Goal: Transaction & Acquisition: Purchase product/service

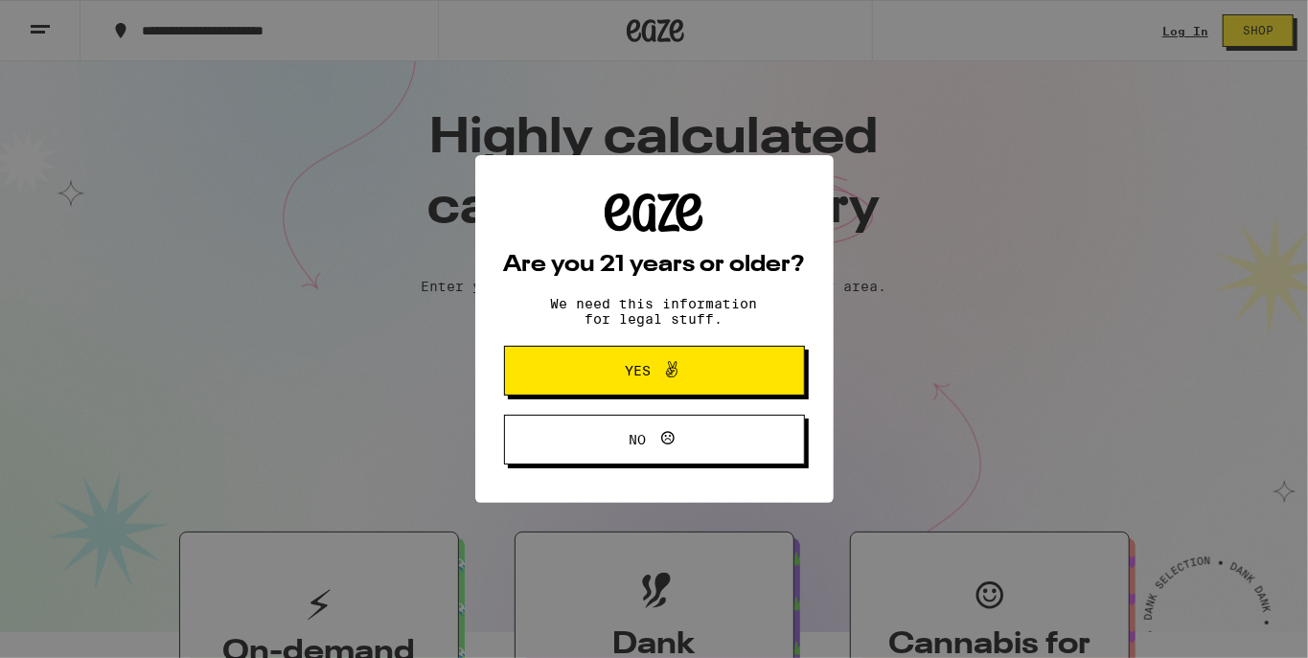
click at [685, 359] on button "Yes" at bounding box center [654, 371] width 301 height 50
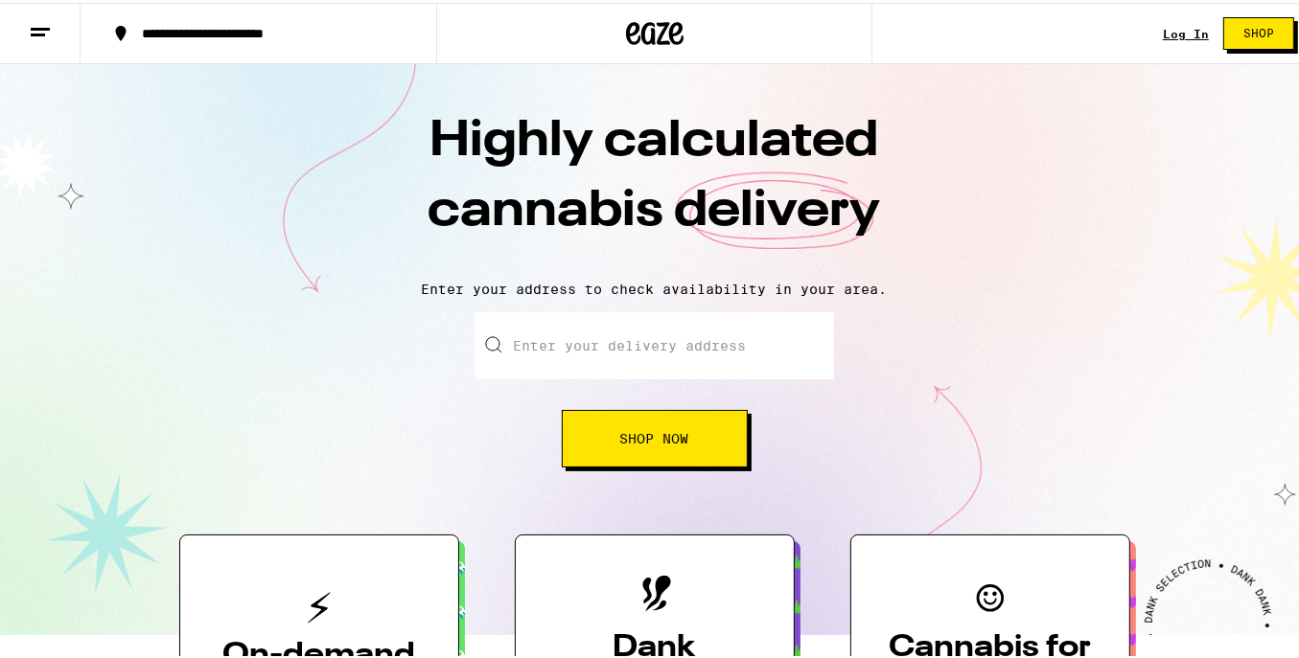
click at [1187, 25] on link "Log In" at bounding box center [1185, 31] width 46 height 12
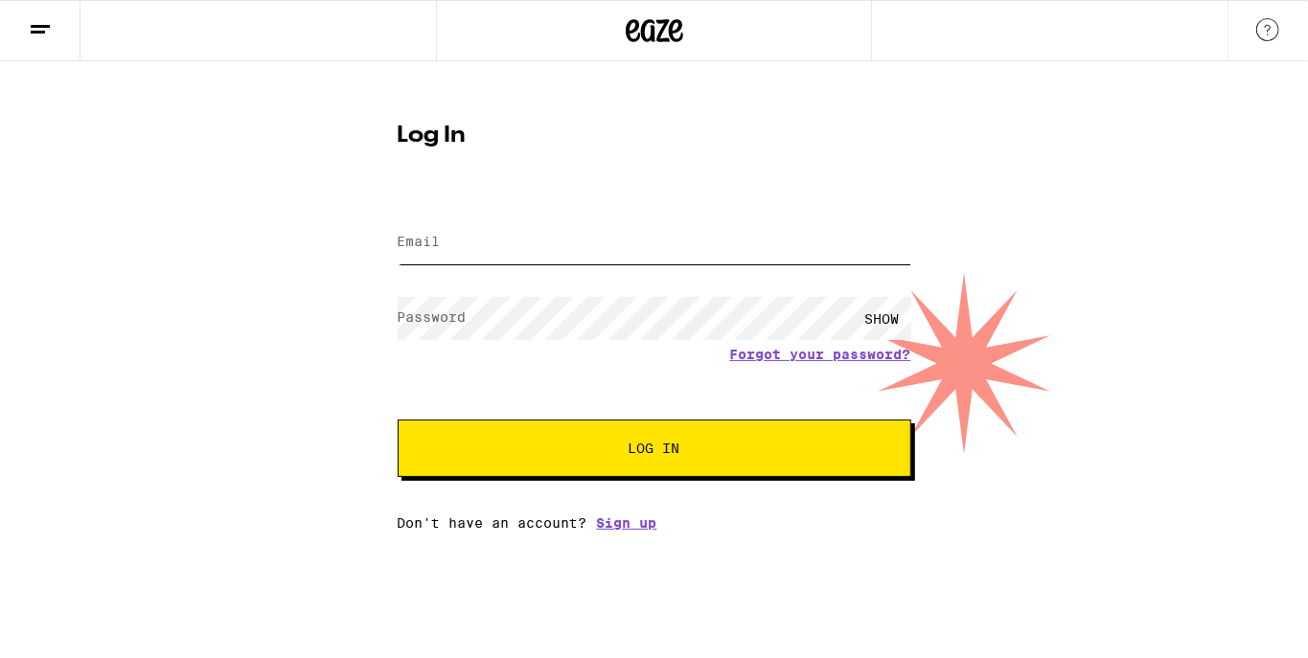
type input "[EMAIL_ADDRESS][DOMAIN_NAME]"
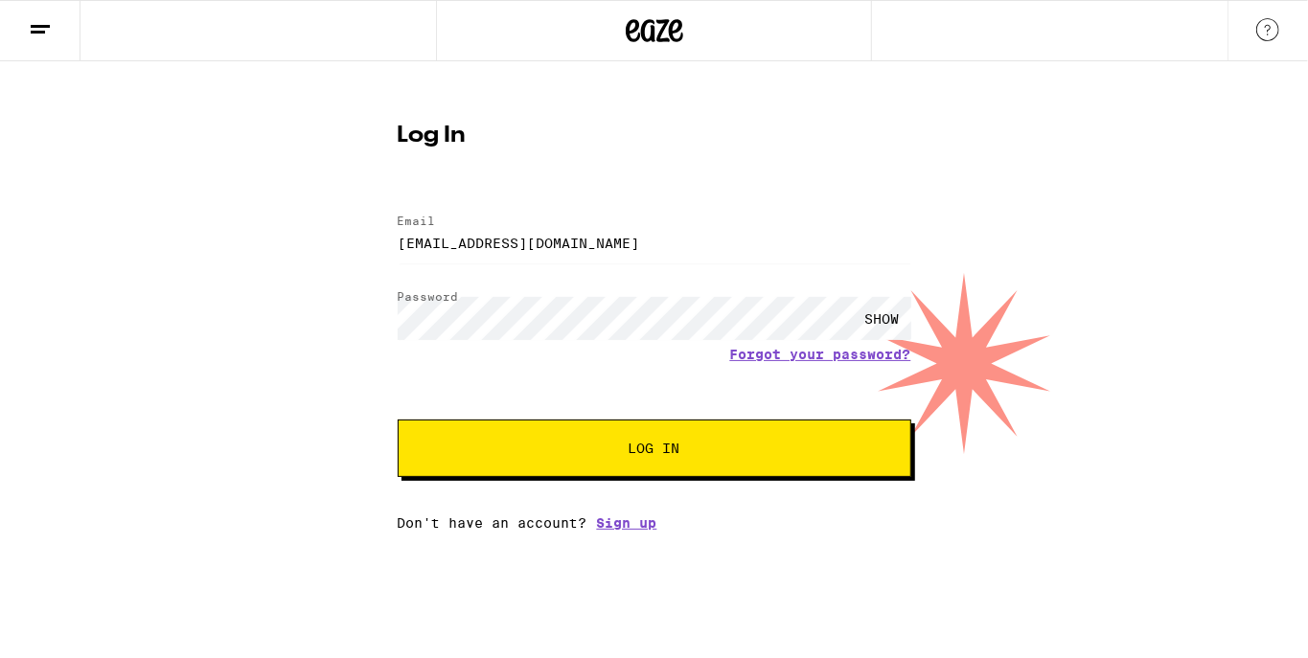
click at [609, 455] on span "Log In" at bounding box center [654, 448] width 358 height 13
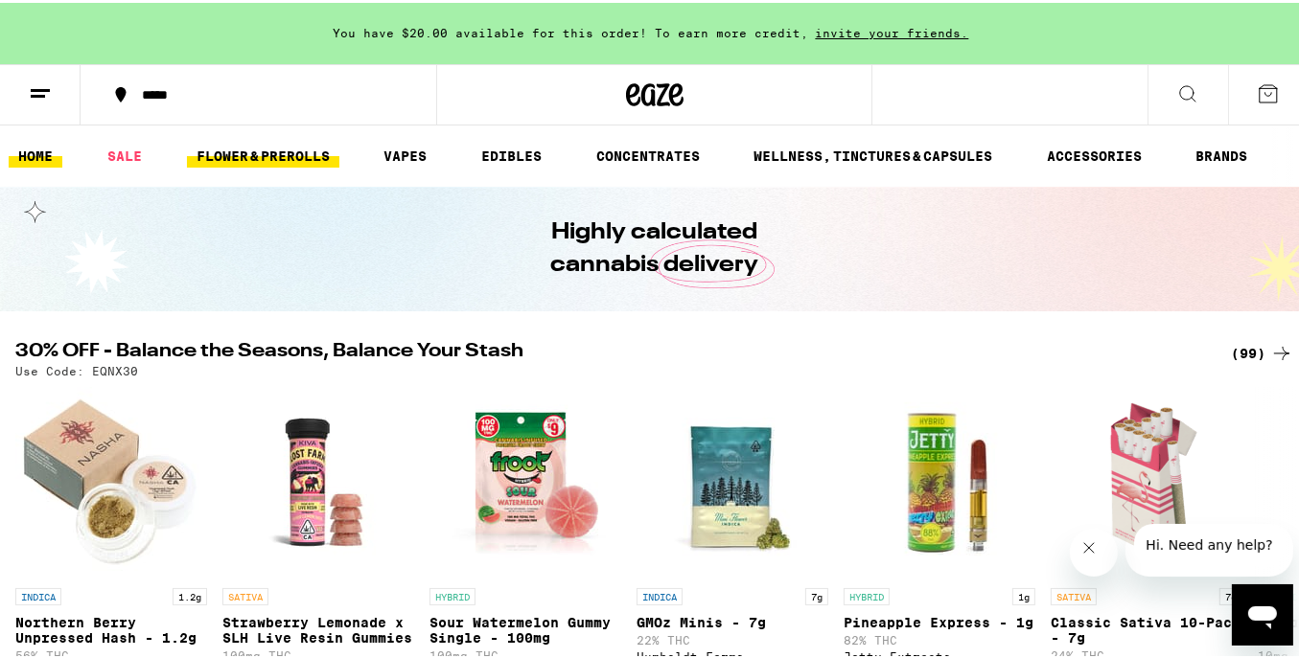
click at [273, 148] on link "FLOWER & PREROLLS" at bounding box center [263, 153] width 152 height 23
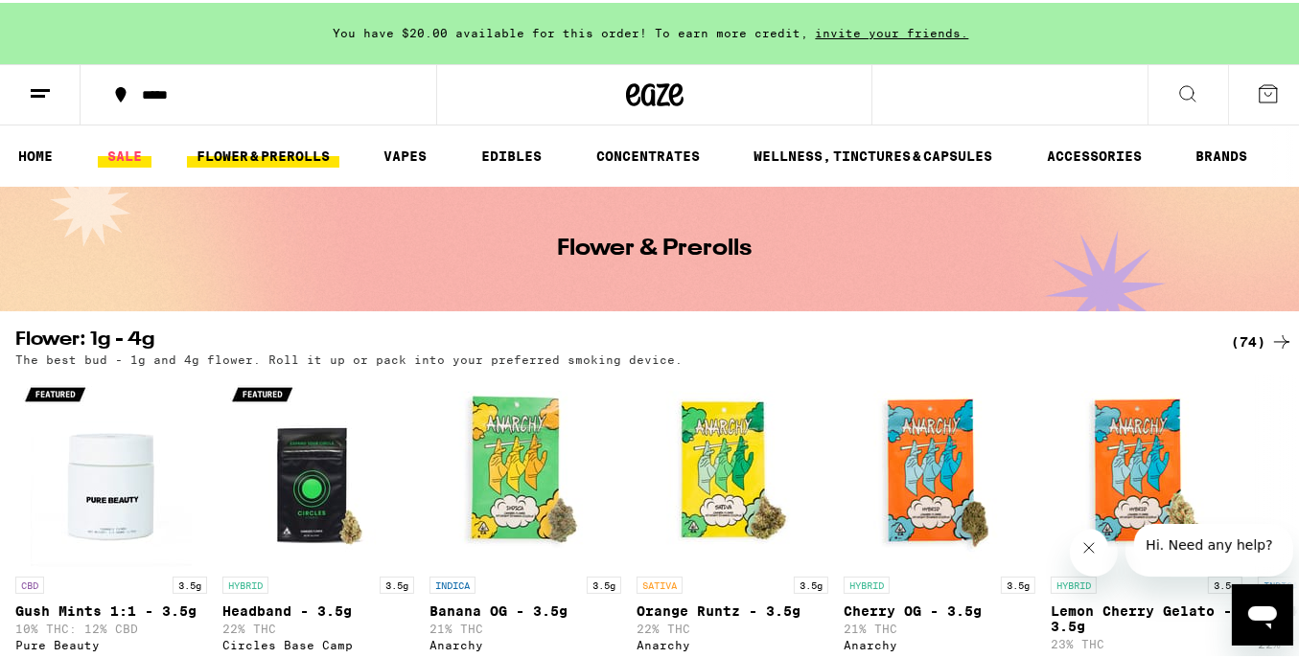
click at [107, 151] on link "SALE" at bounding box center [125, 153] width 54 height 23
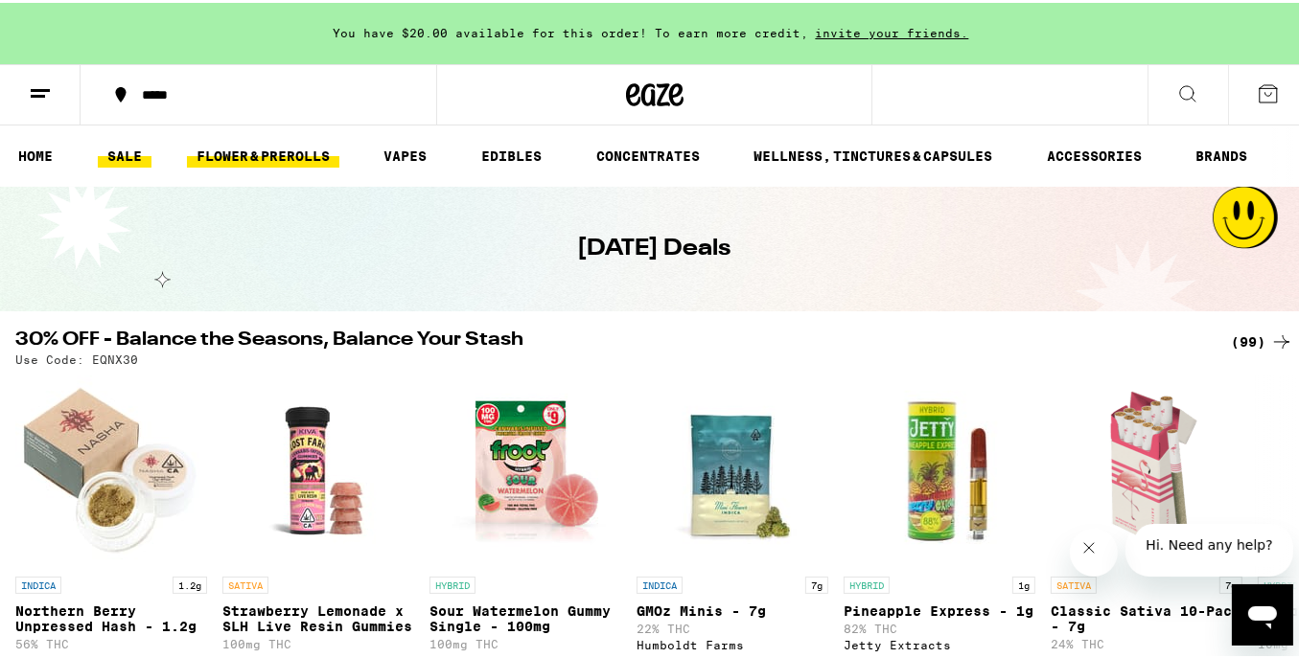
click at [280, 162] on link "FLOWER & PREROLLS" at bounding box center [263, 153] width 152 height 23
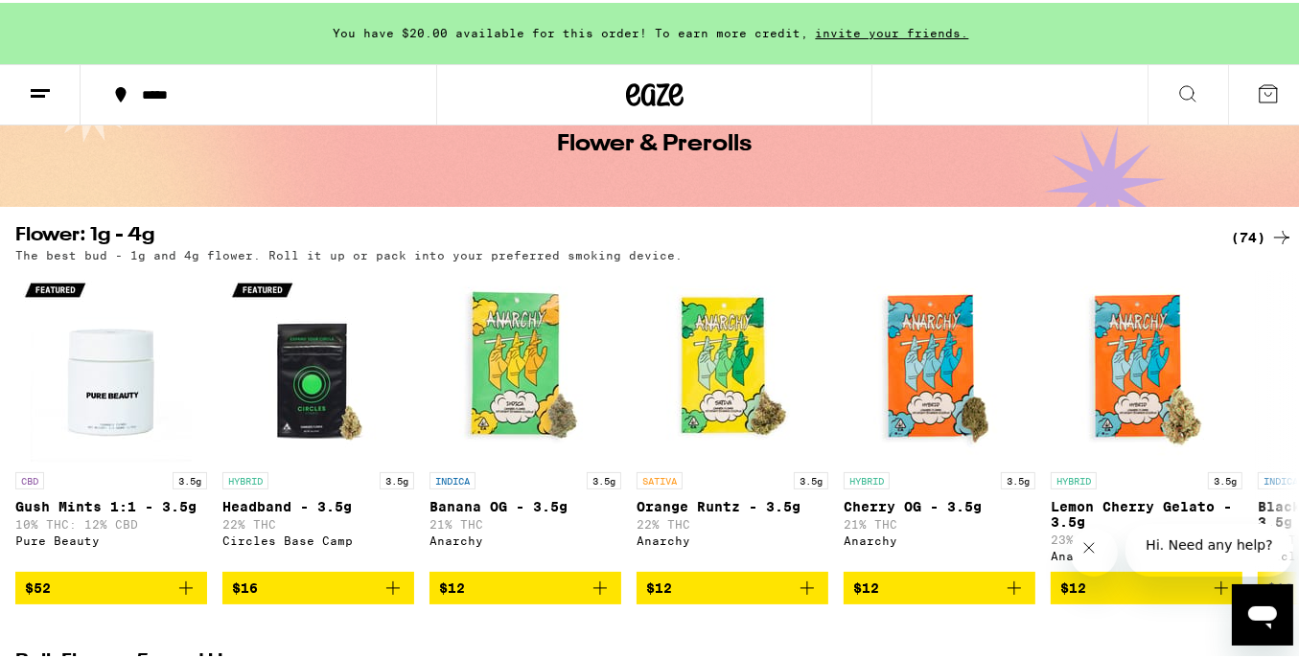
scroll to position [127, 0]
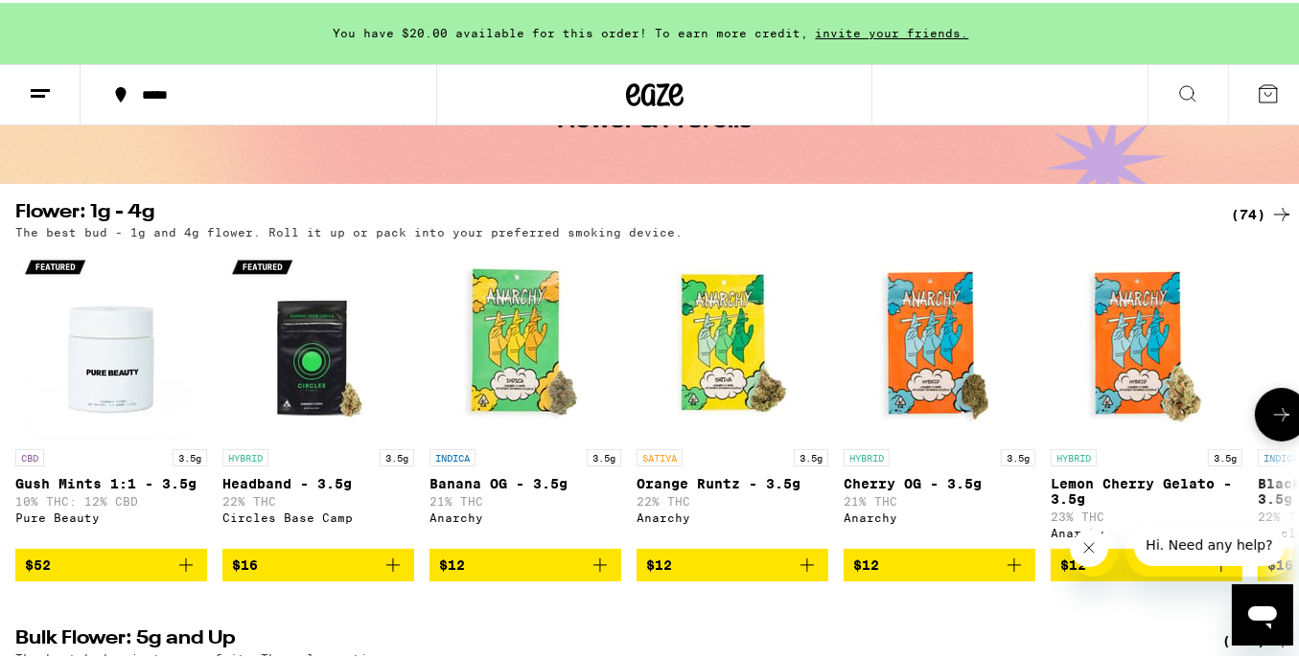
click at [1274, 416] on icon at bounding box center [1281, 411] width 15 height 13
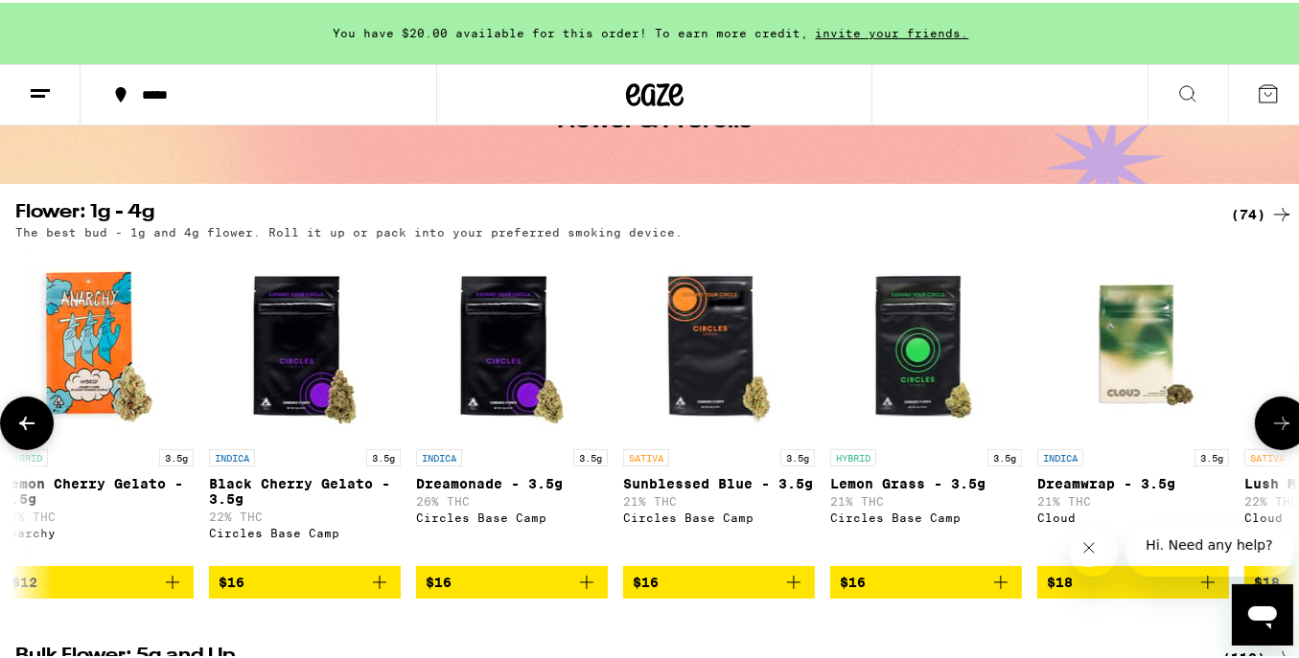
scroll to position [0, 1059]
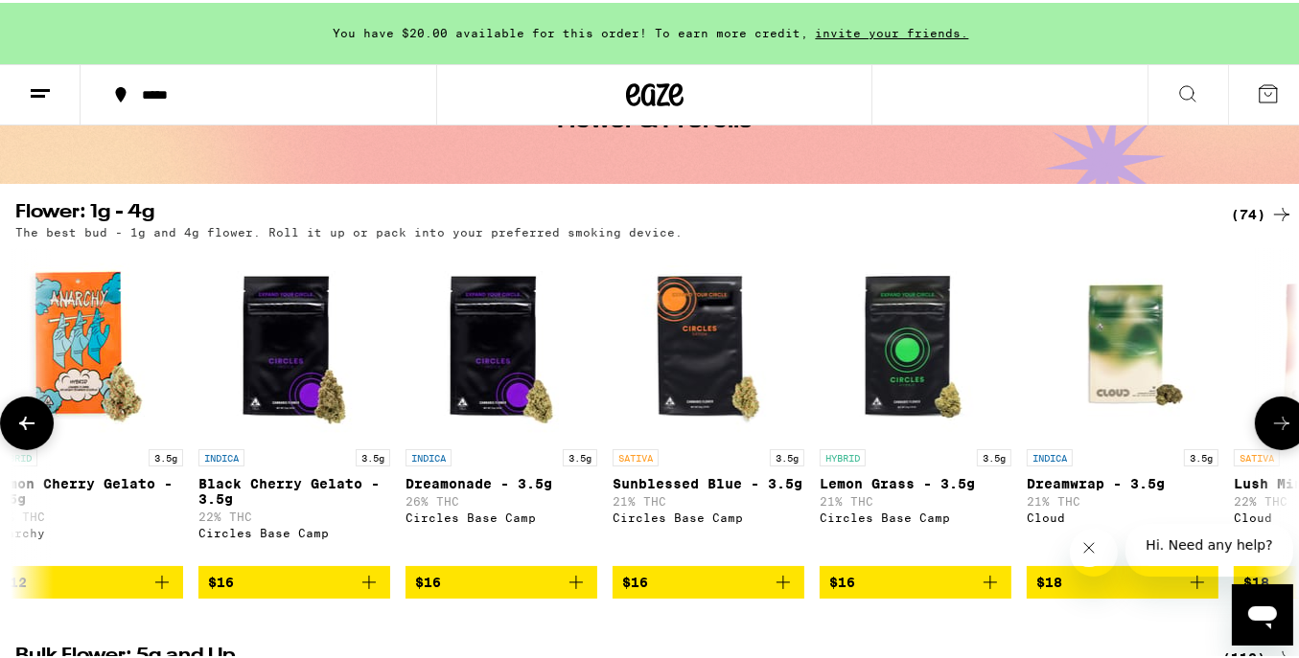
click at [1280, 411] on button at bounding box center [1281, 421] width 54 height 54
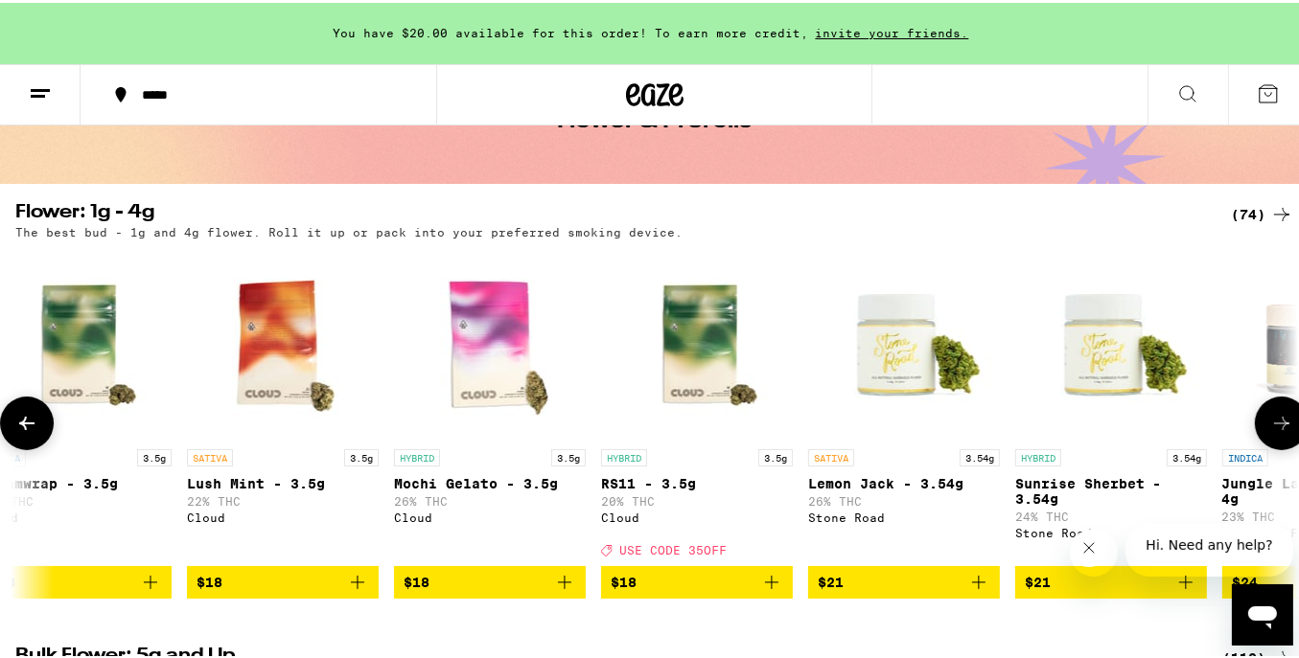
scroll to position [0, 2118]
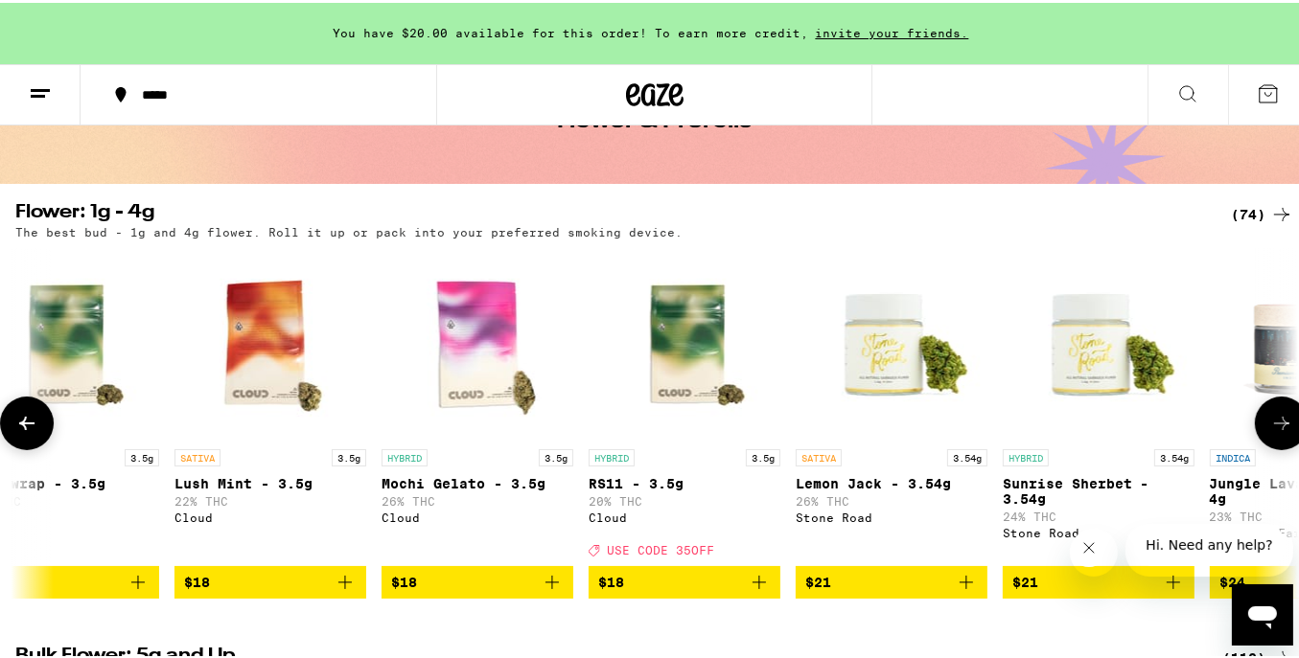
click at [1280, 410] on button at bounding box center [1281, 421] width 54 height 54
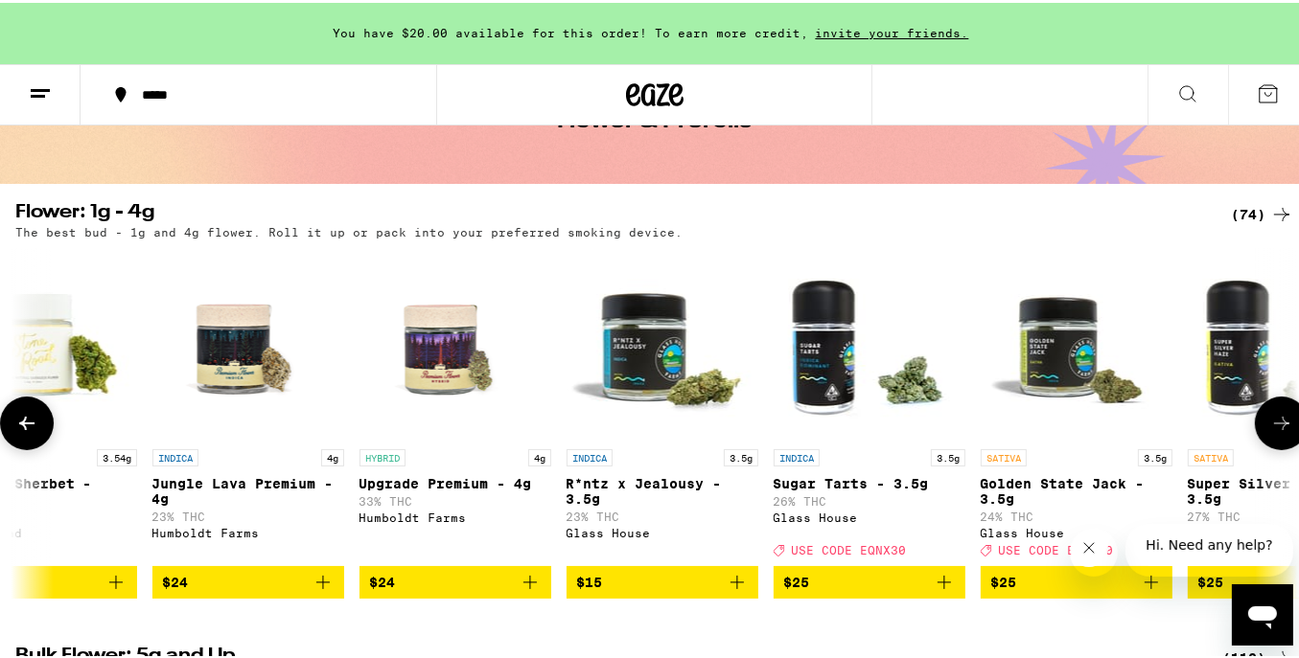
scroll to position [0, 3177]
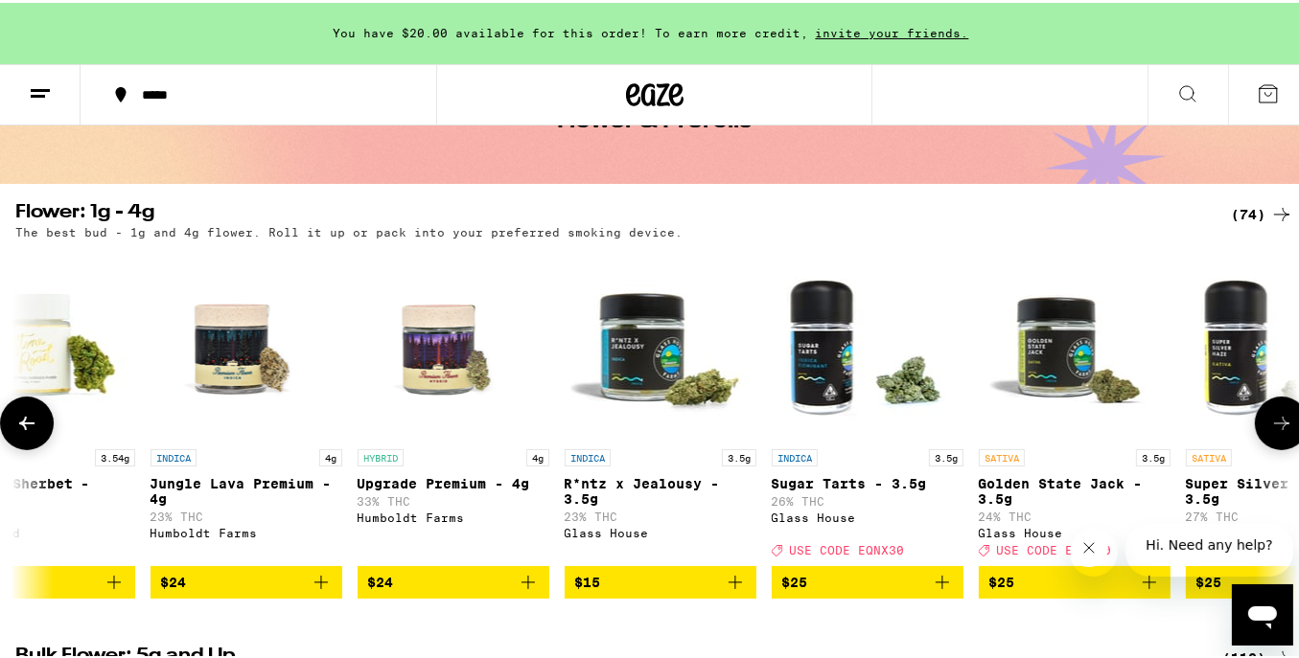
click at [1277, 405] on button at bounding box center [1281, 421] width 54 height 54
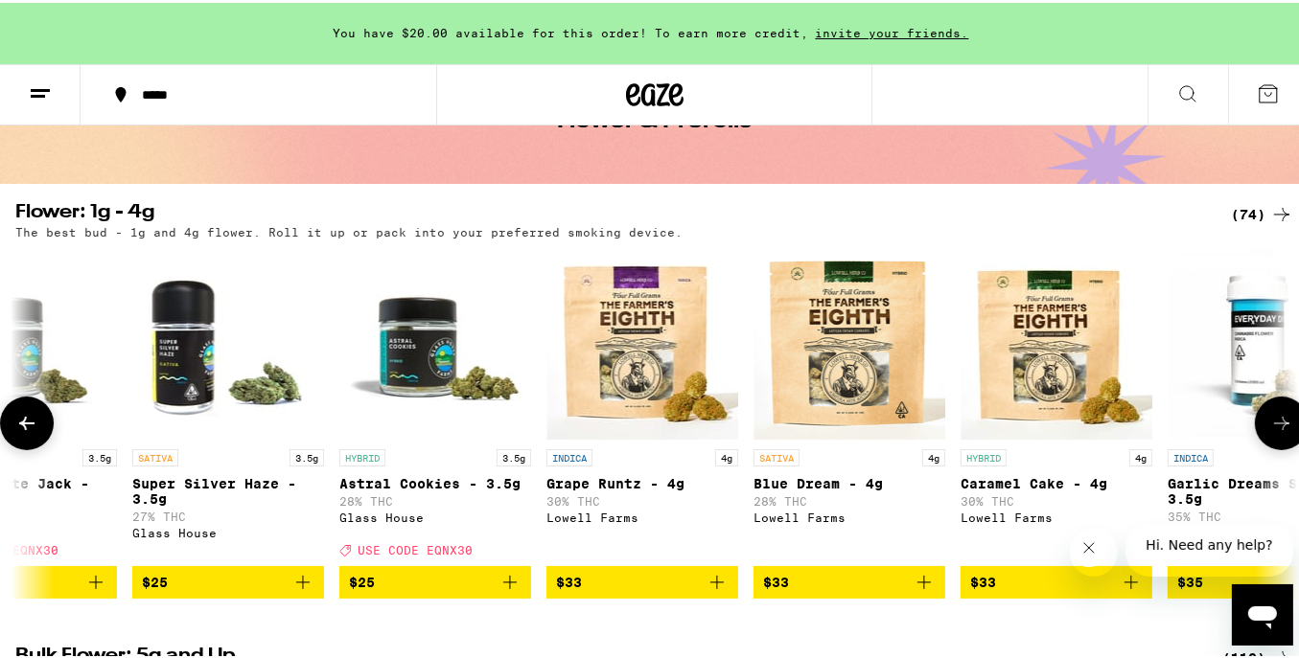
scroll to position [0, 4236]
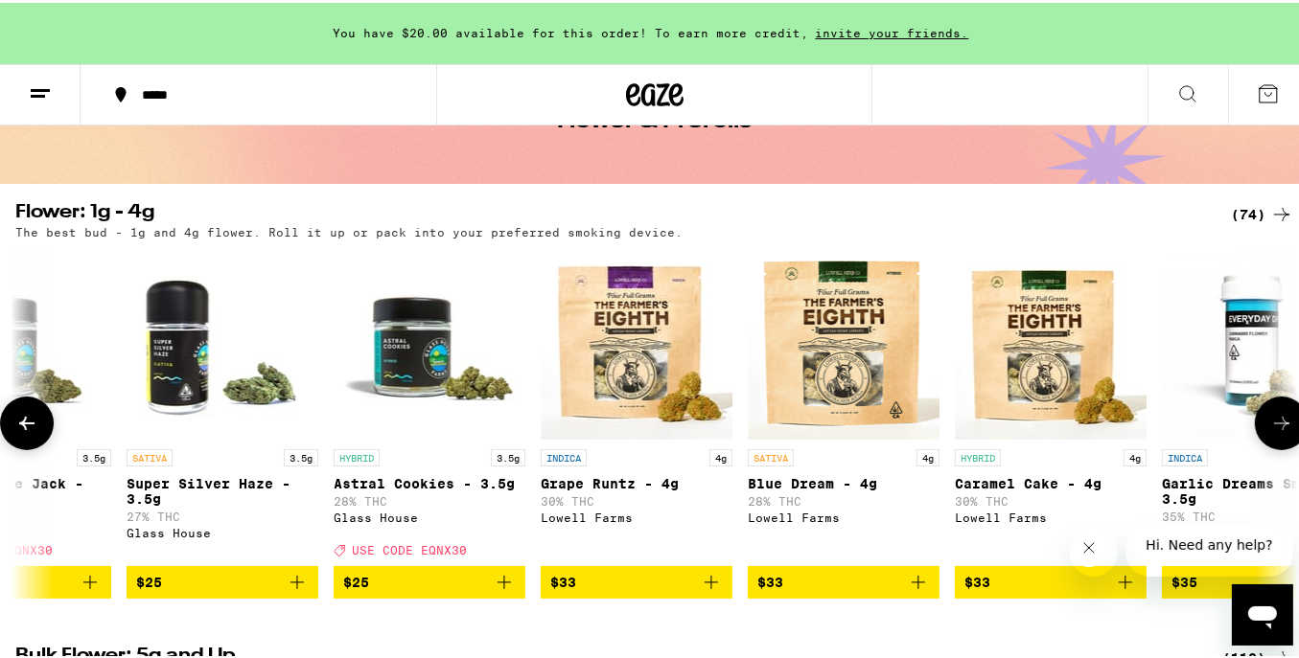
click at [1007, 591] on span "$33" at bounding box center [1050, 579] width 173 height 23
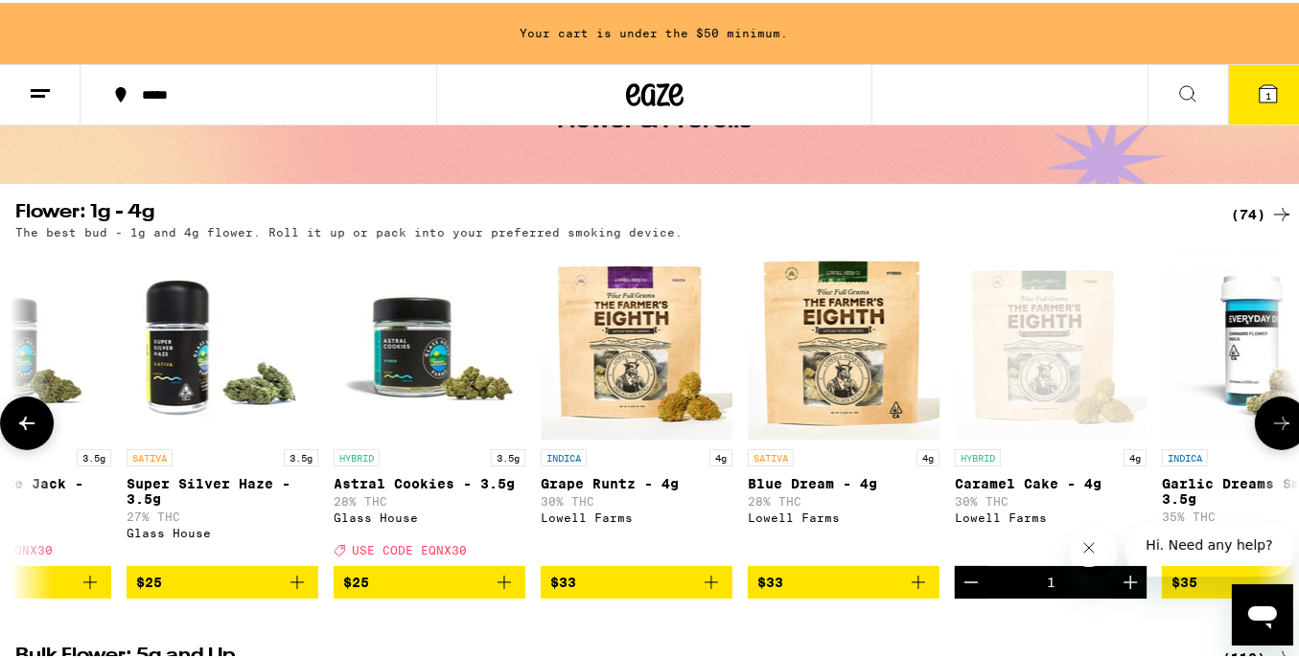
click at [974, 591] on icon "Decrement" at bounding box center [970, 579] width 23 height 23
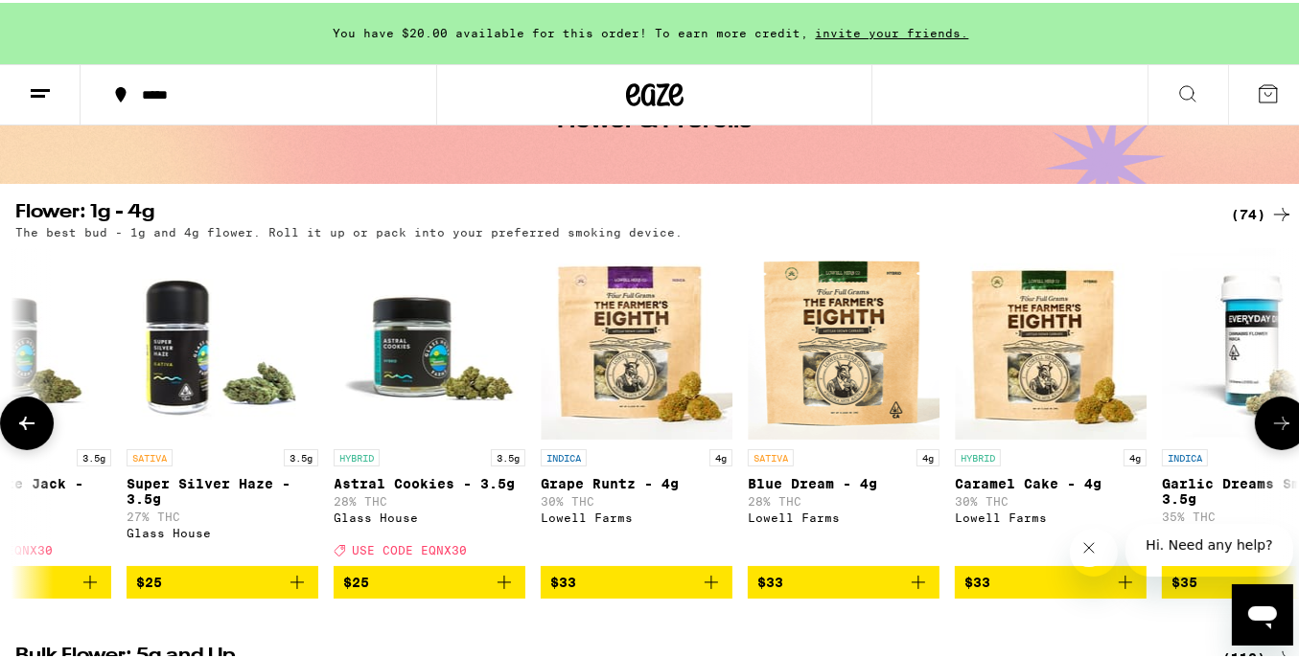
click at [1270, 421] on icon at bounding box center [1281, 420] width 23 height 23
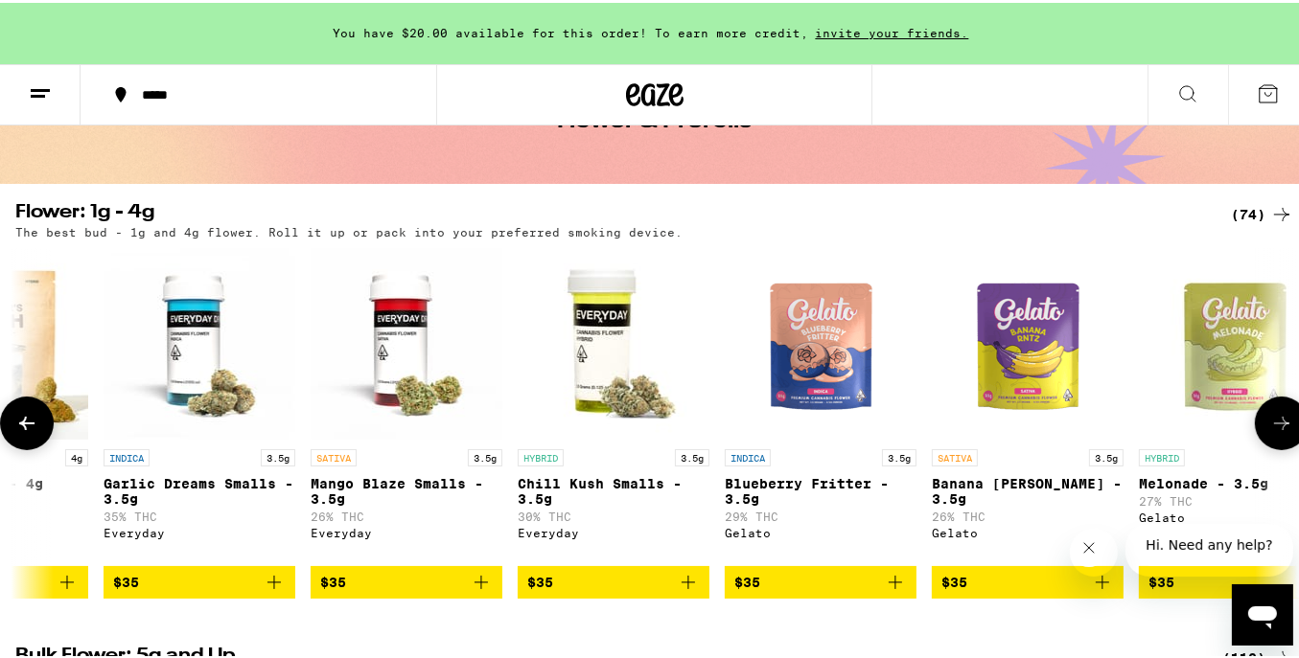
scroll to position [0, 5295]
click at [1270, 421] on icon at bounding box center [1281, 420] width 23 height 23
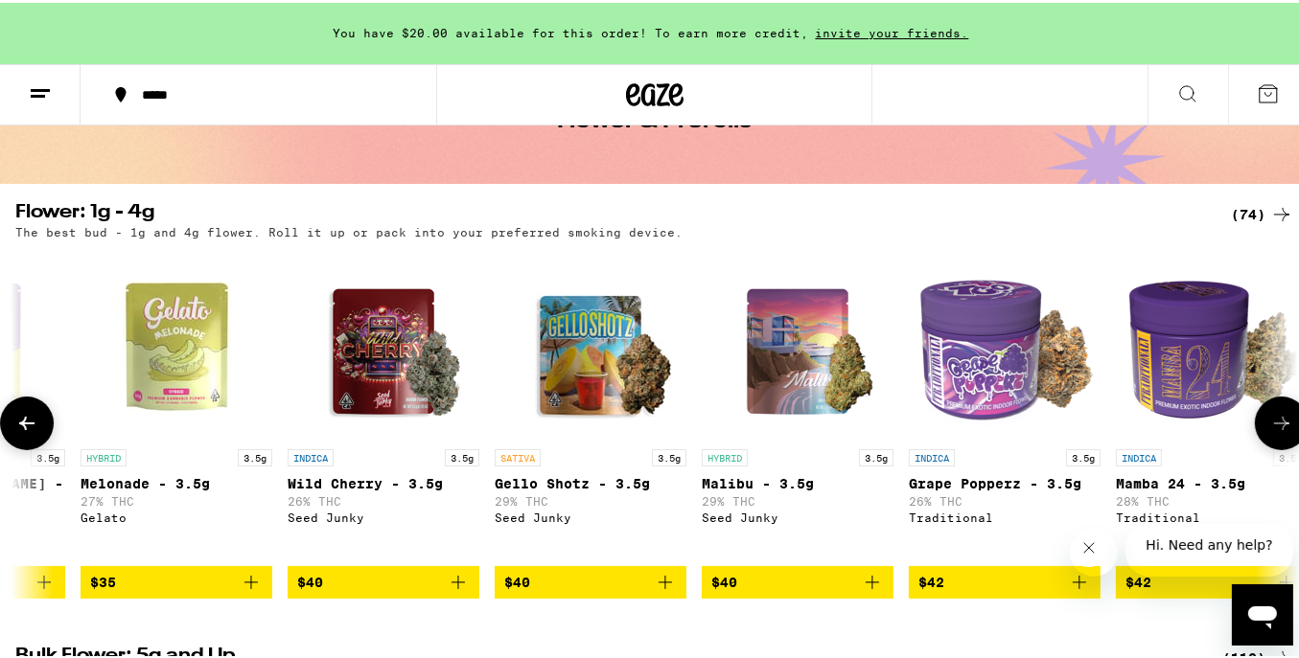
scroll to position [0, 6354]
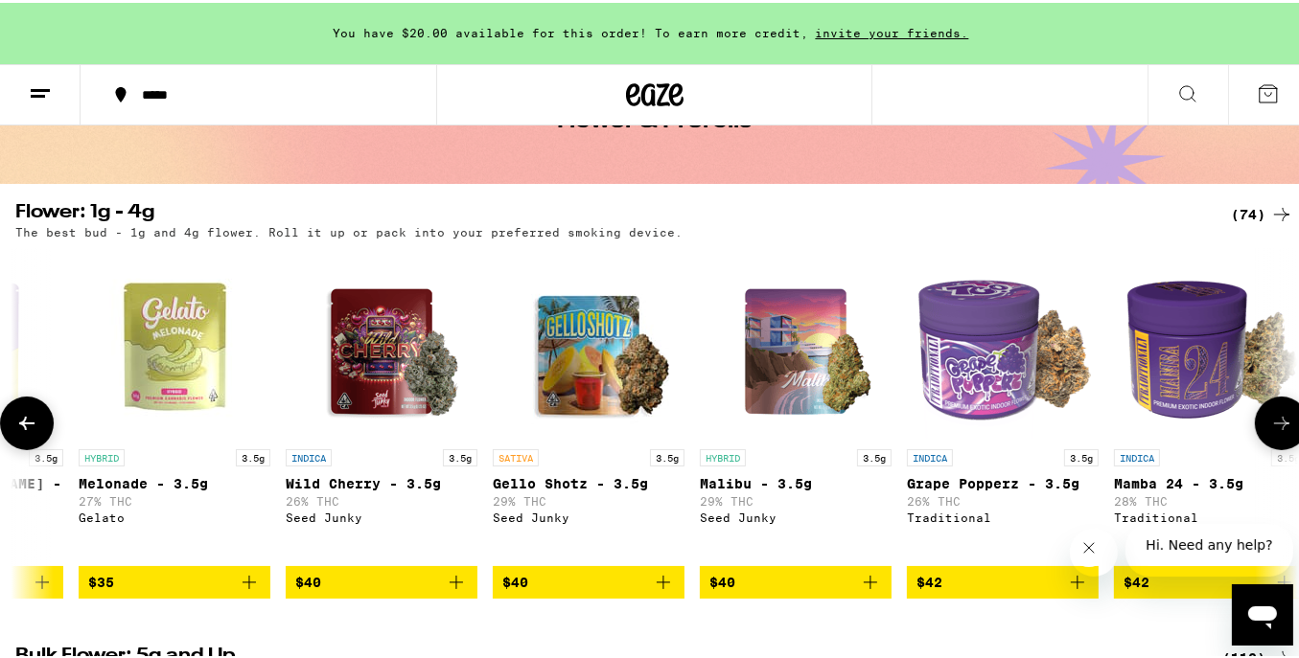
click at [1270, 421] on icon at bounding box center [1281, 420] width 23 height 23
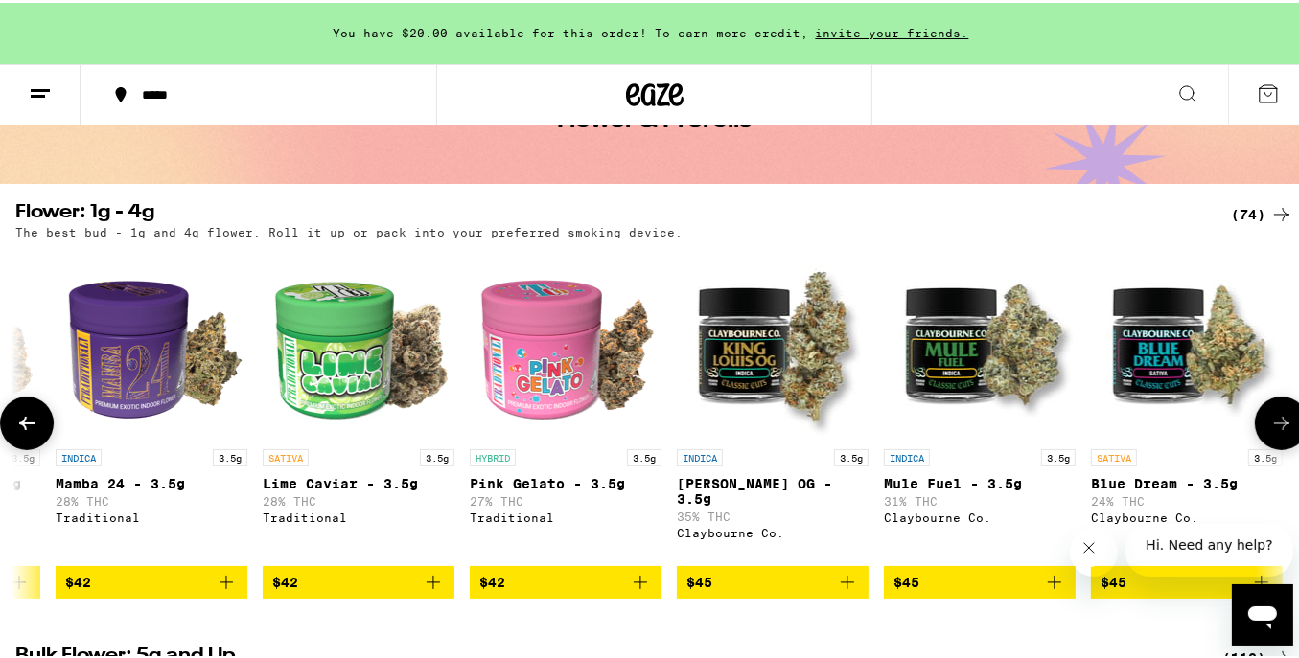
scroll to position [0, 7413]
click at [940, 587] on span "$45" at bounding box center [978, 579] width 173 height 23
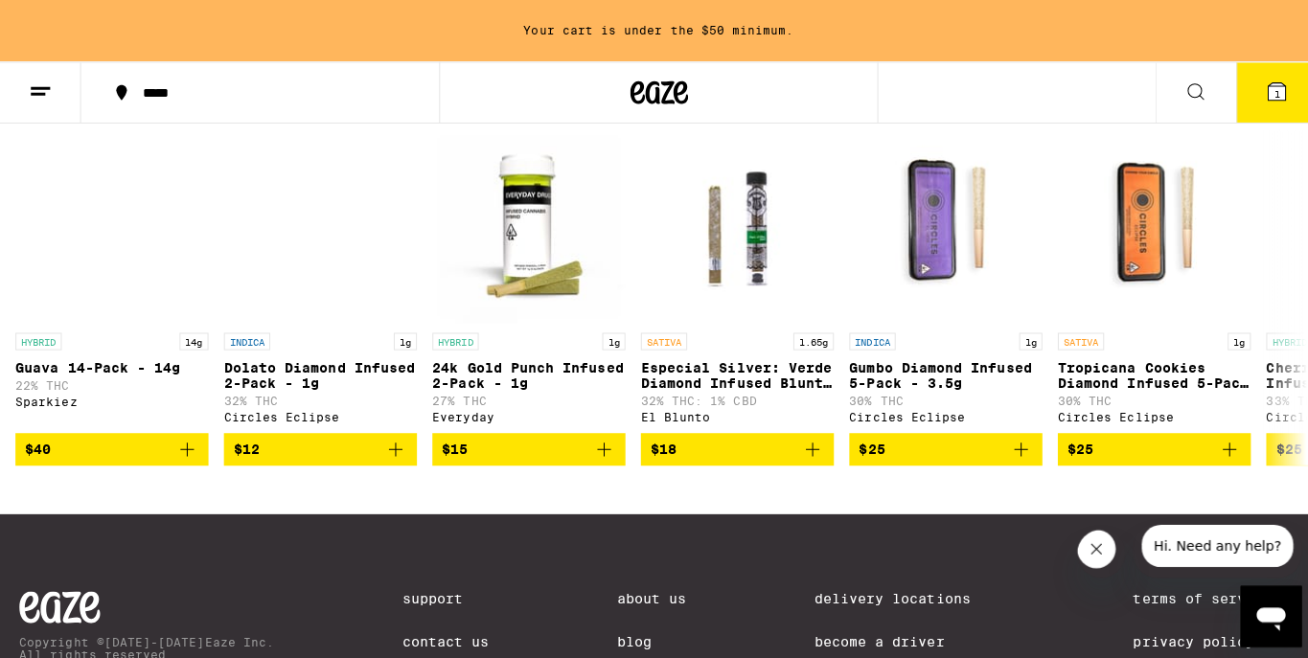
scroll to position [1533, 0]
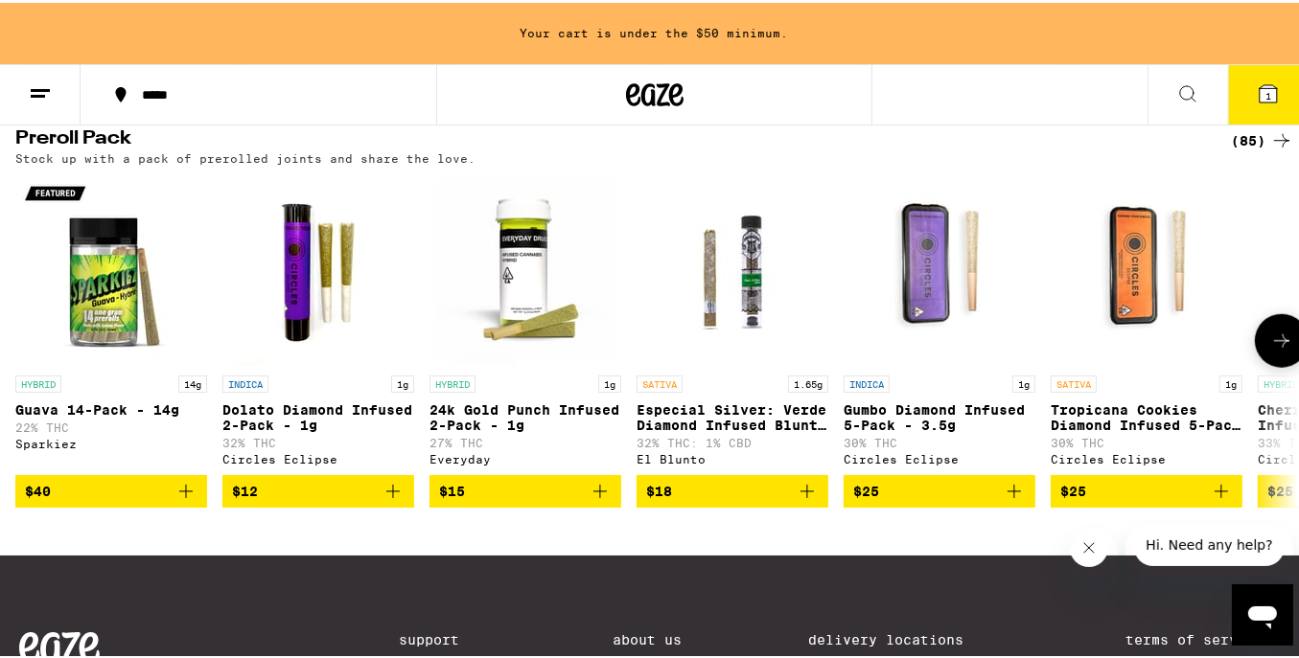
click at [332, 500] on span "$12" at bounding box center [318, 488] width 173 height 23
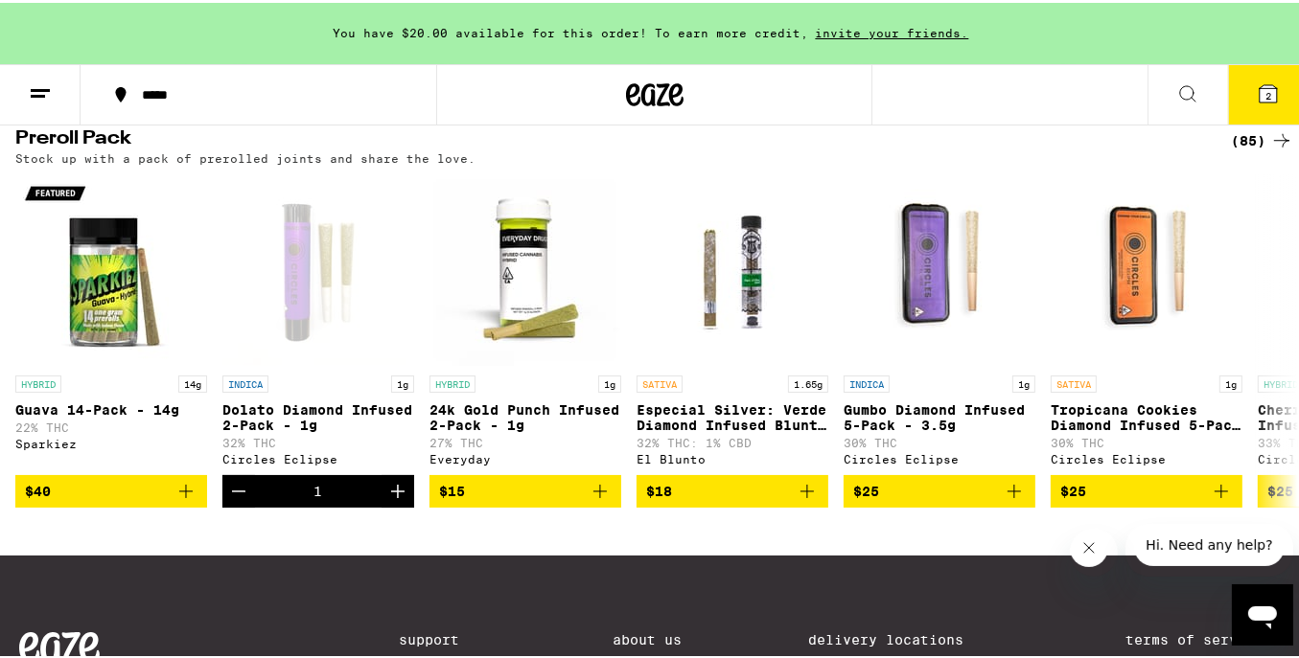
click at [777, 45] on div "You have $20.00 available for this order! To earn more credit, invite your frie…" at bounding box center [654, 30] width 1308 height 61
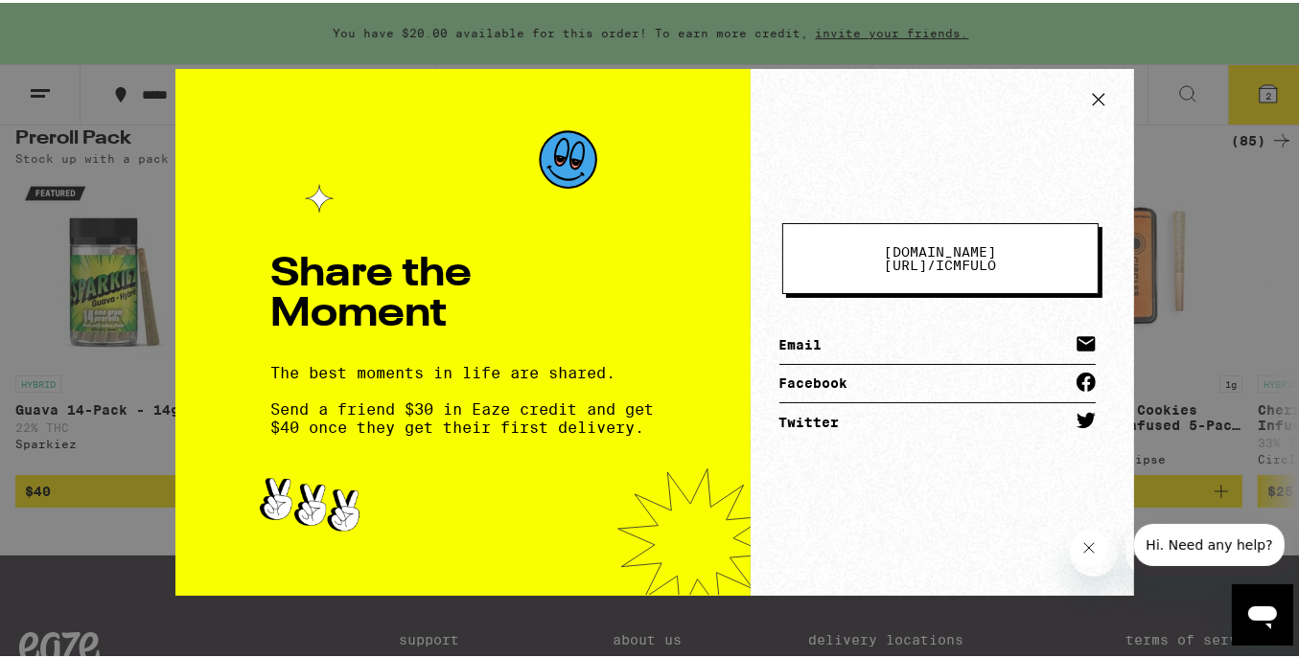
click at [1095, 99] on icon at bounding box center [1098, 96] width 12 height 12
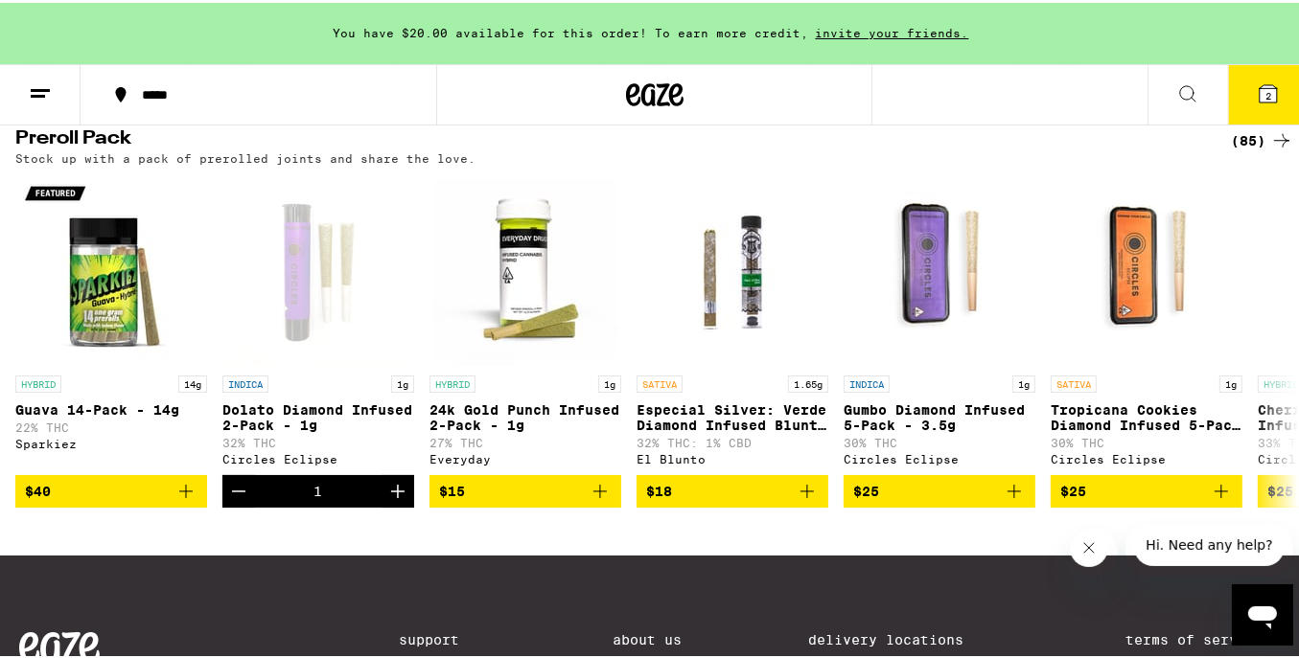
click at [1242, 88] on button "2" at bounding box center [1268, 91] width 81 height 59
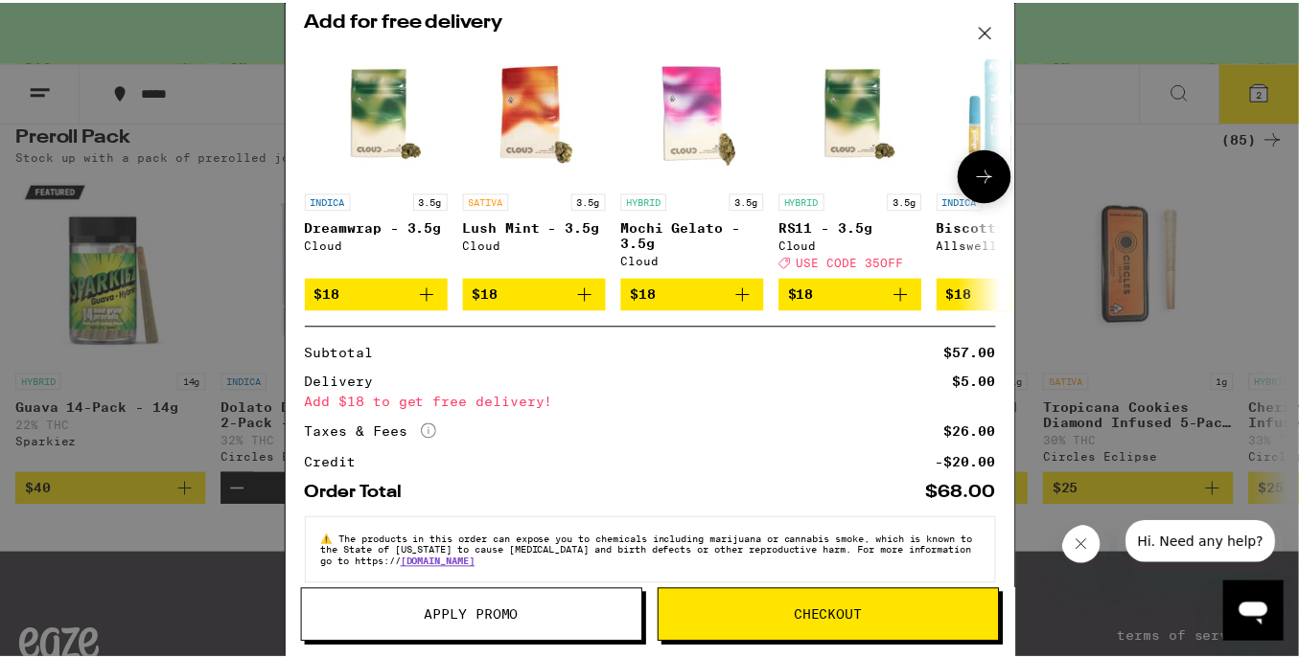
scroll to position [298, 0]
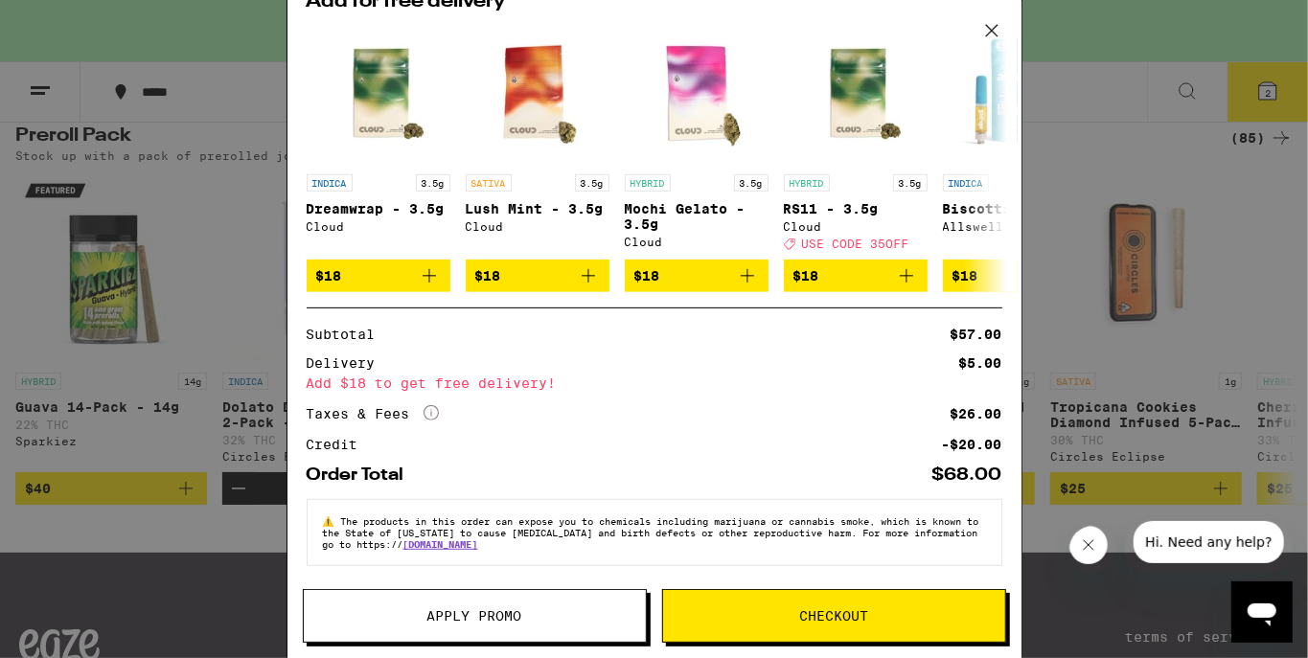
click at [993, 35] on icon at bounding box center [992, 30] width 29 height 29
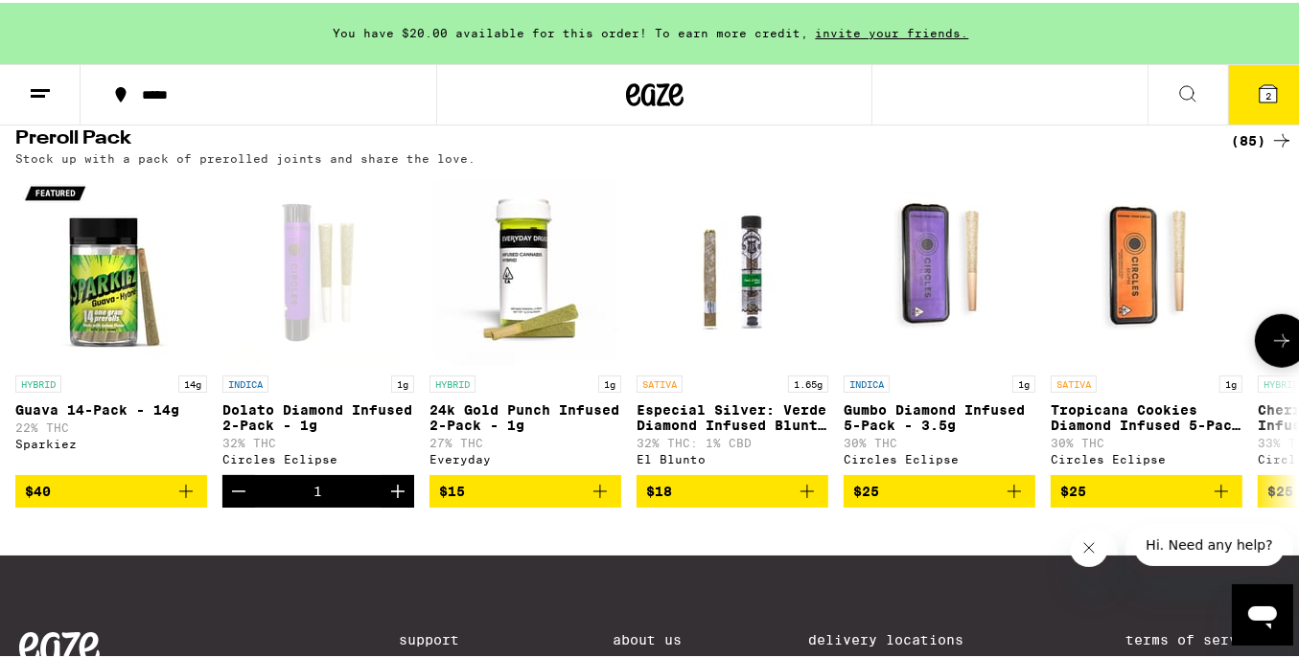
click at [239, 500] on icon "Decrement" at bounding box center [238, 488] width 23 height 23
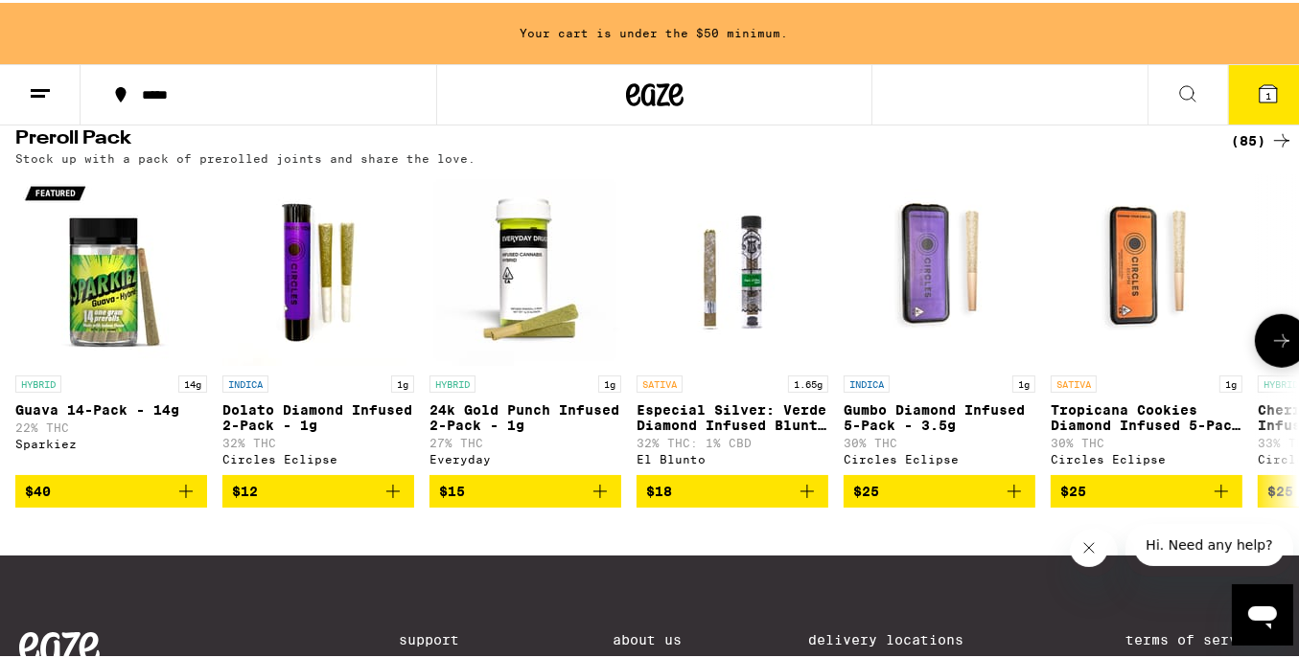
click at [1258, 365] on button at bounding box center [1281, 338] width 54 height 54
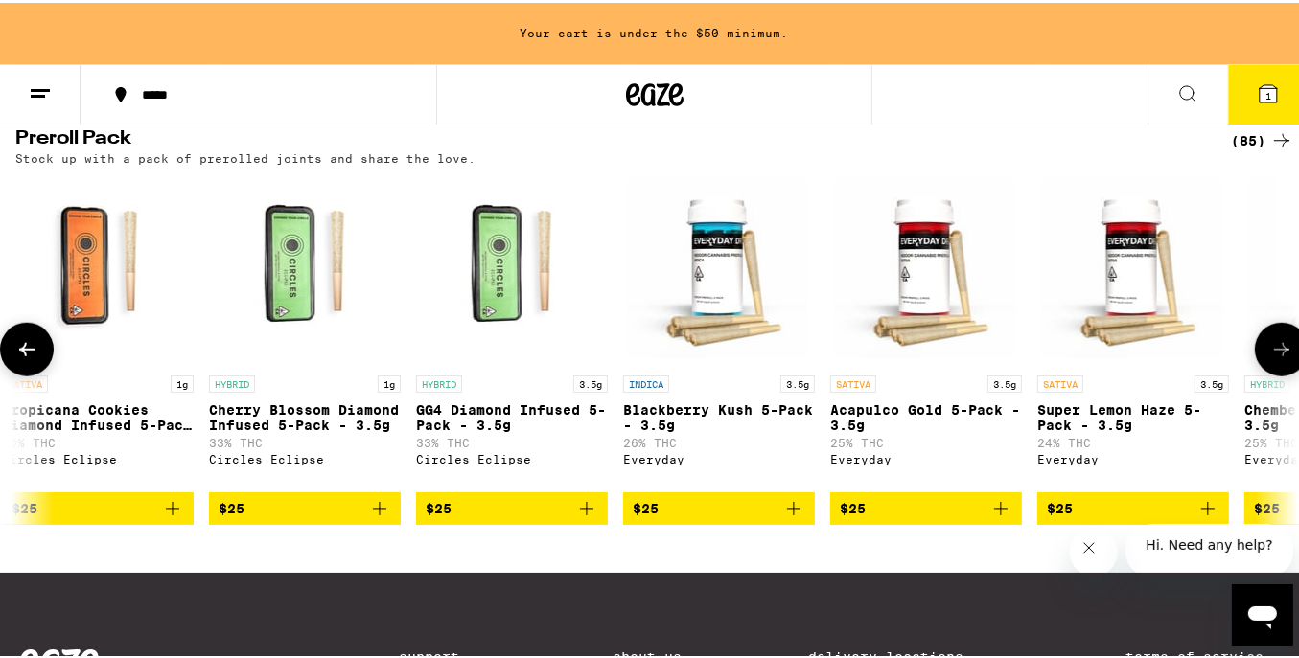
scroll to position [0, 1059]
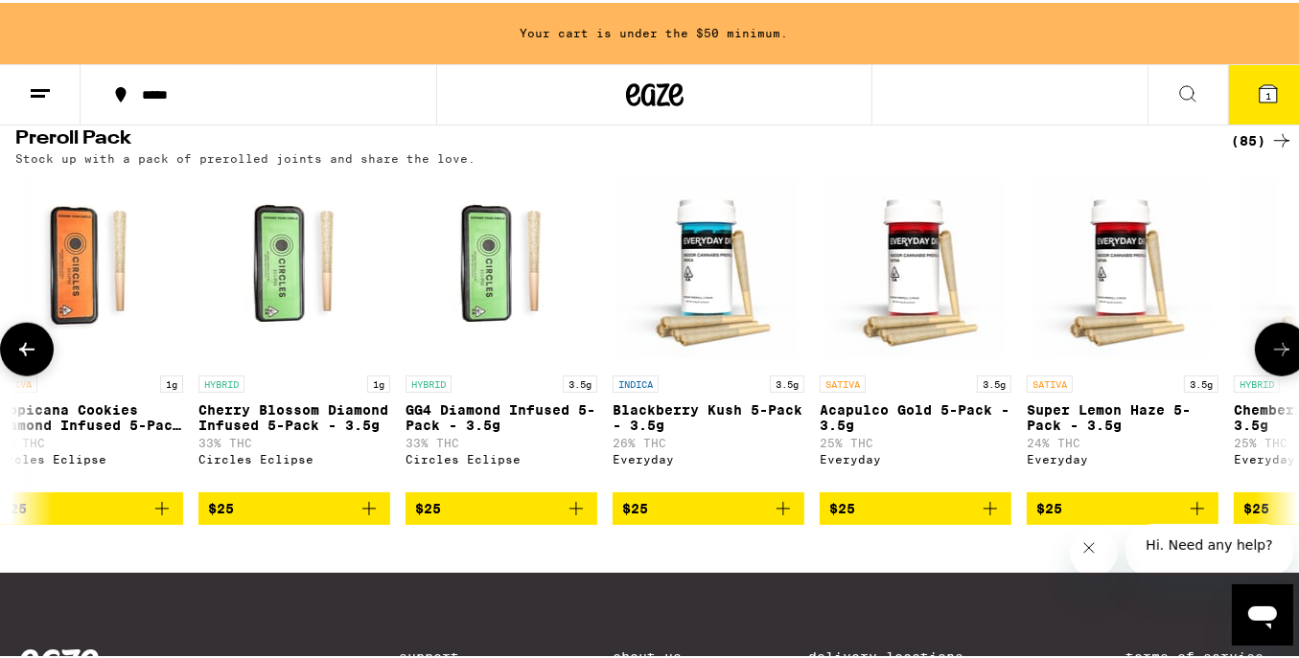
click at [1258, 374] on button at bounding box center [1281, 347] width 54 height 54
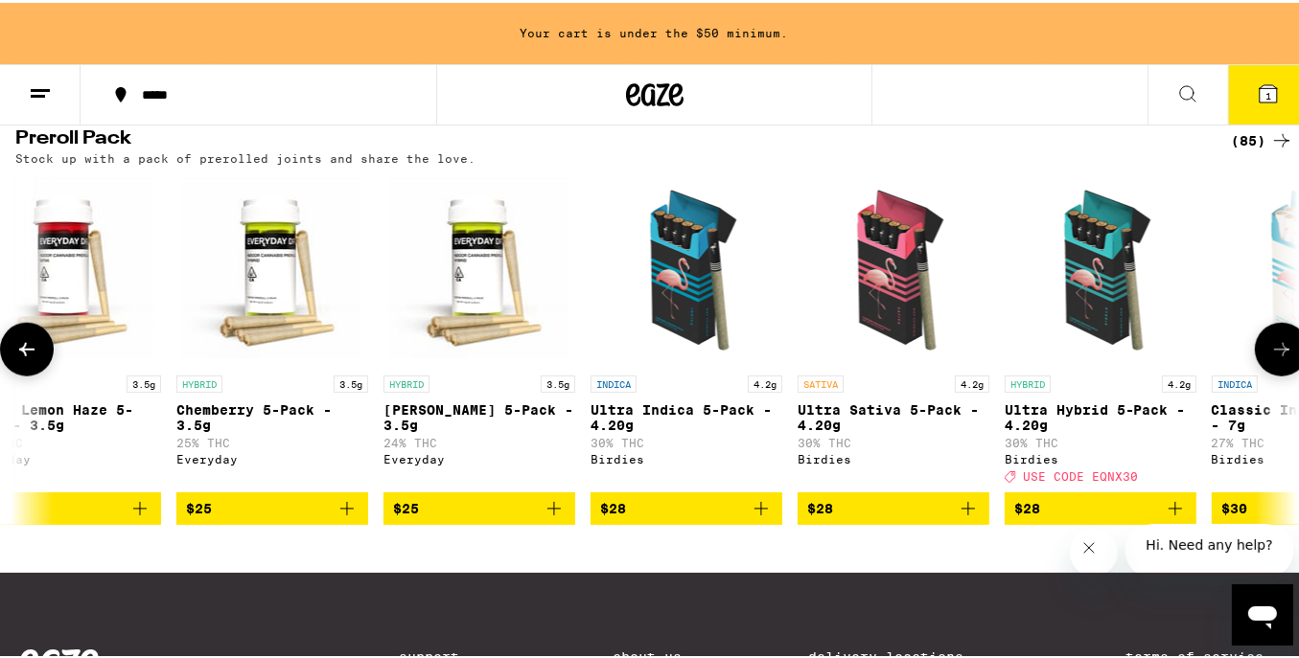
scroll to position [0, 2118]
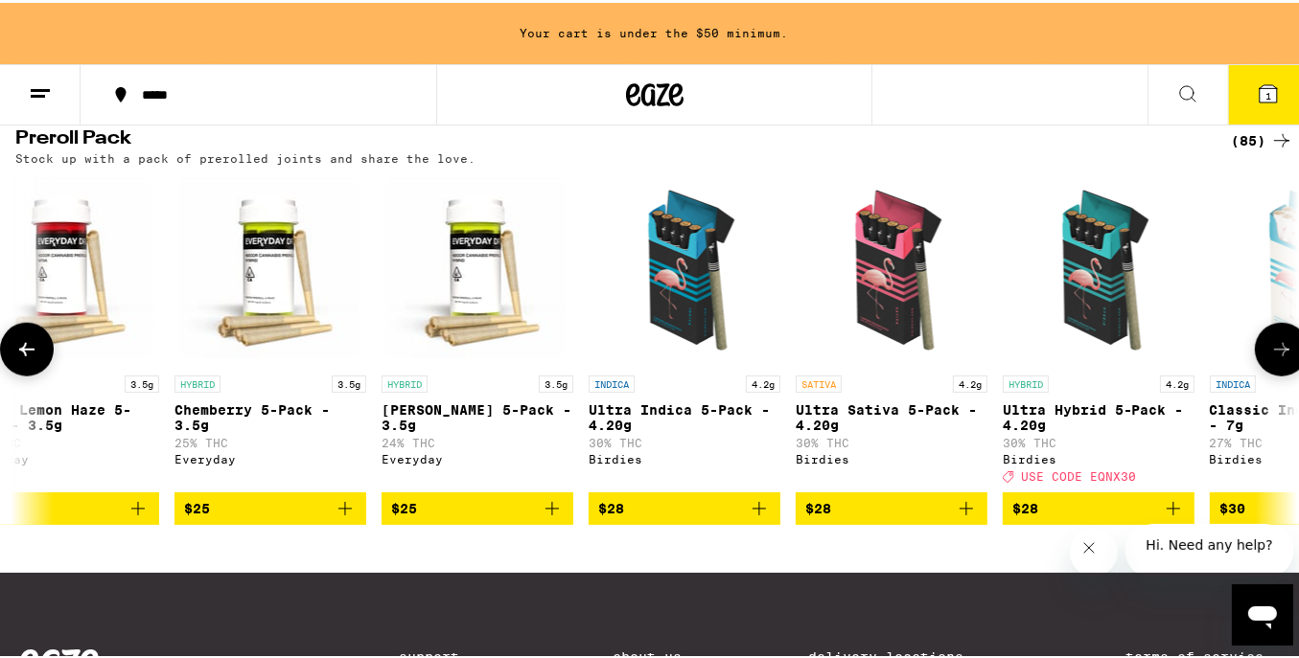
click at [30, 374] on button at bounding box center [27, 347] width 54 height 54
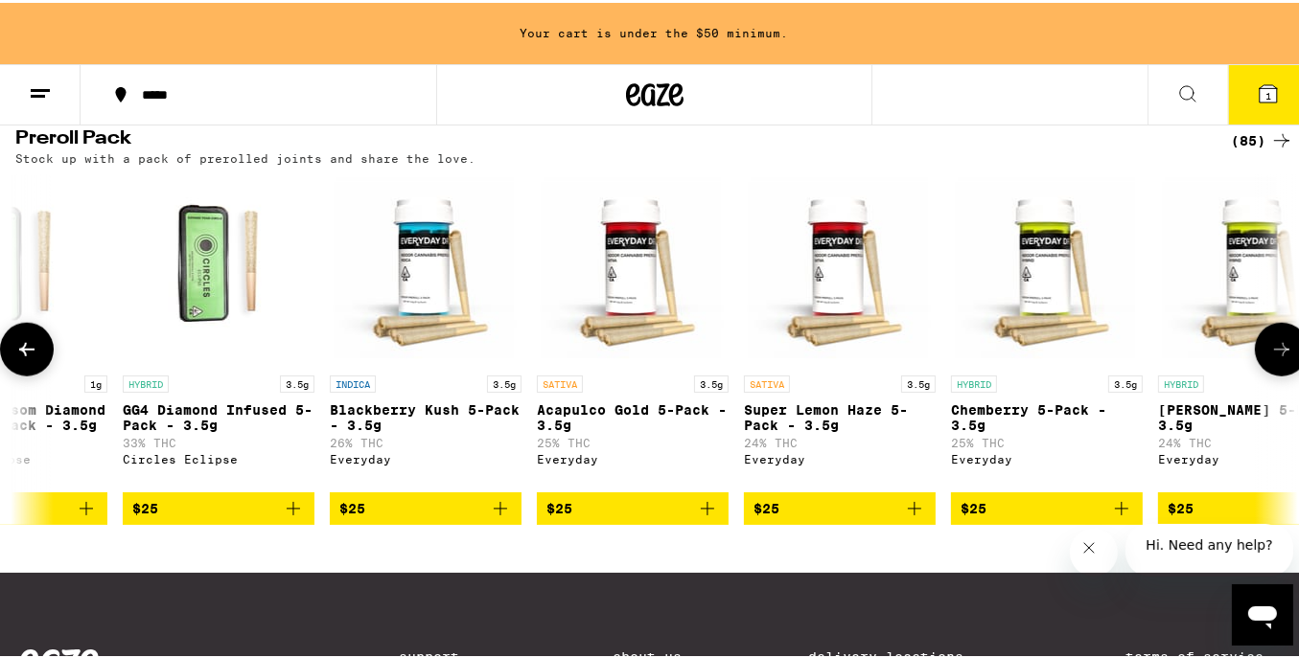
click at [30, 374] on button at bounding box center [27, 347] width 54 height 54
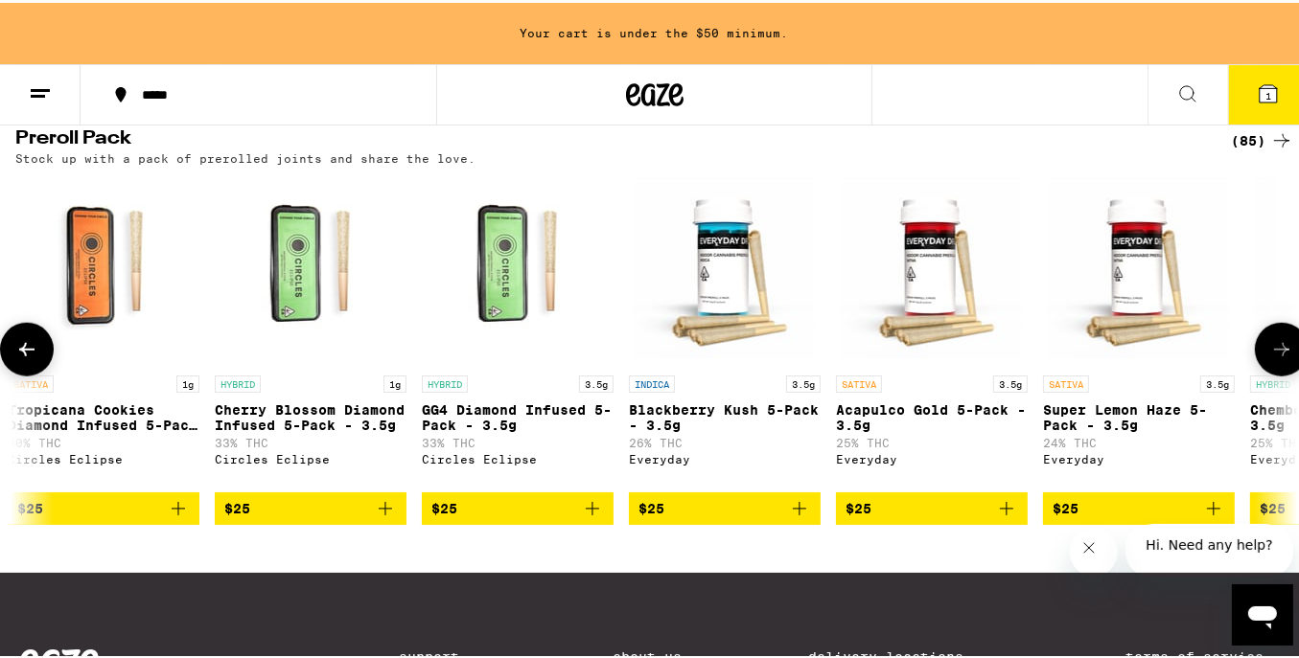
click at [30, 374] on button at bounding box center [27, 347] width 54 height 54
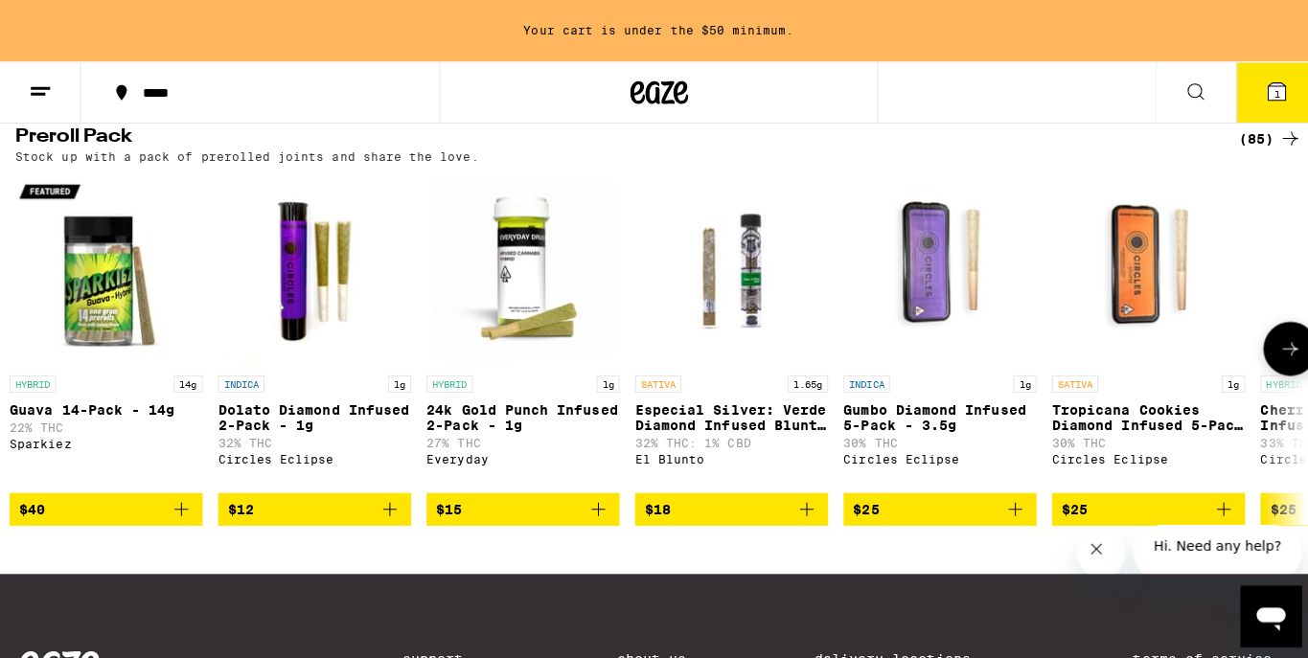
scroll to position [0, 0]
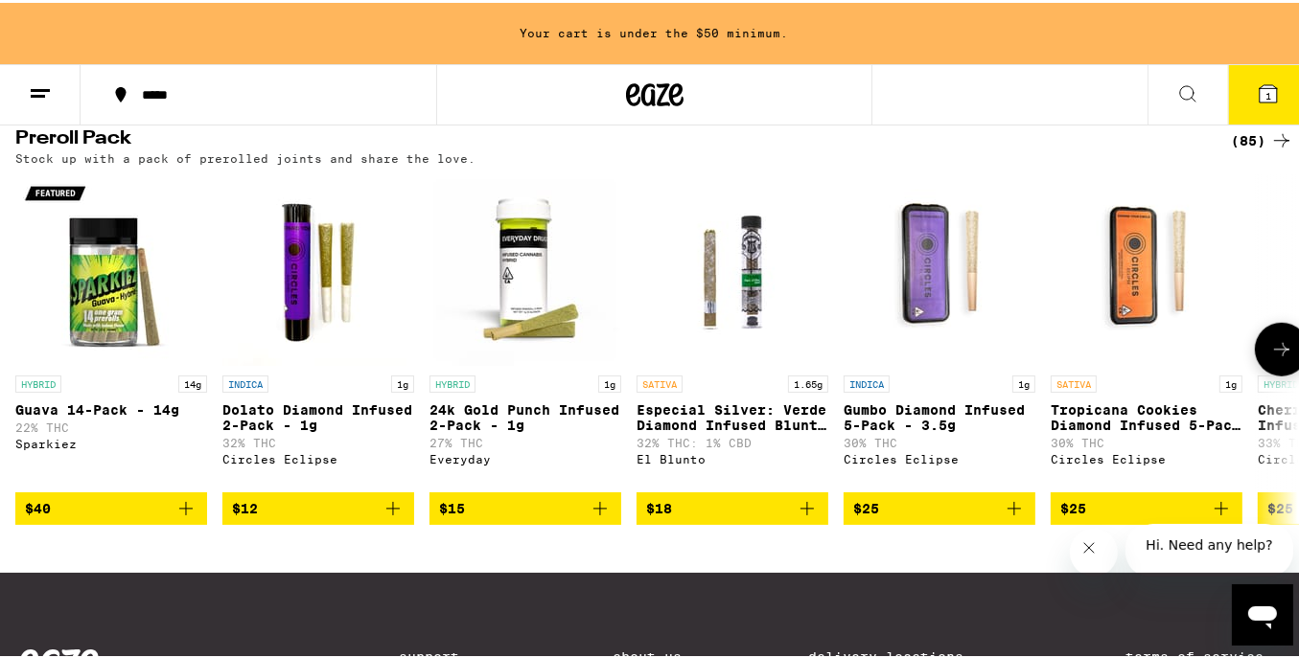
click at [299, 518] on span "$12" at bounding box center [318, 506] width 173 height 23
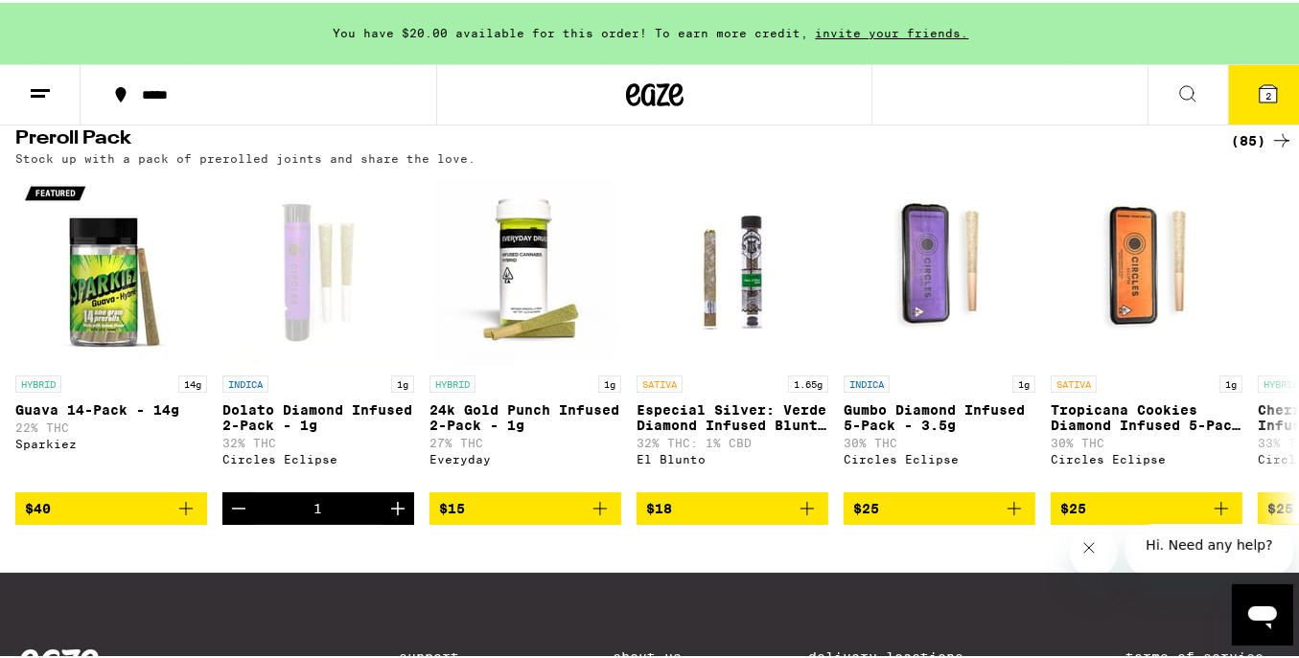
click at [1281, 113] on button "2" at bounding box center [1268, 91] width 81 height 59
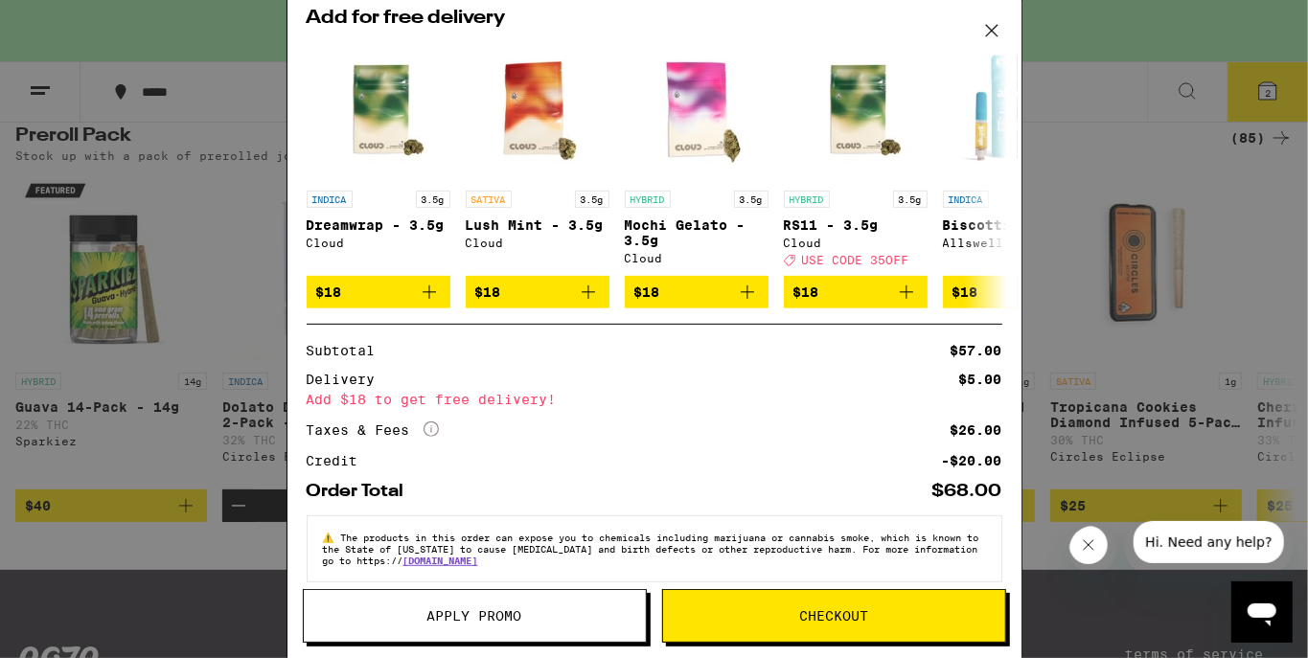
scroll to position [298, 0]
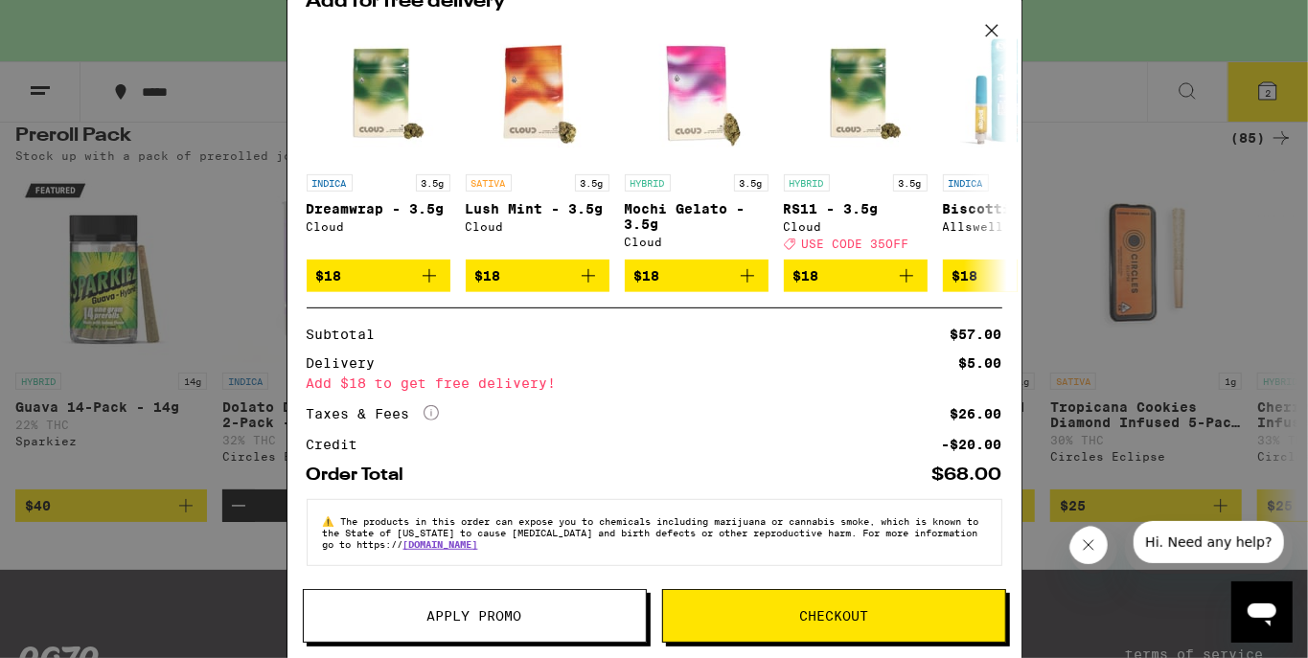
click at [830, 606] on button "Checkout" at bounding box center [834, 616] width 344 height 54
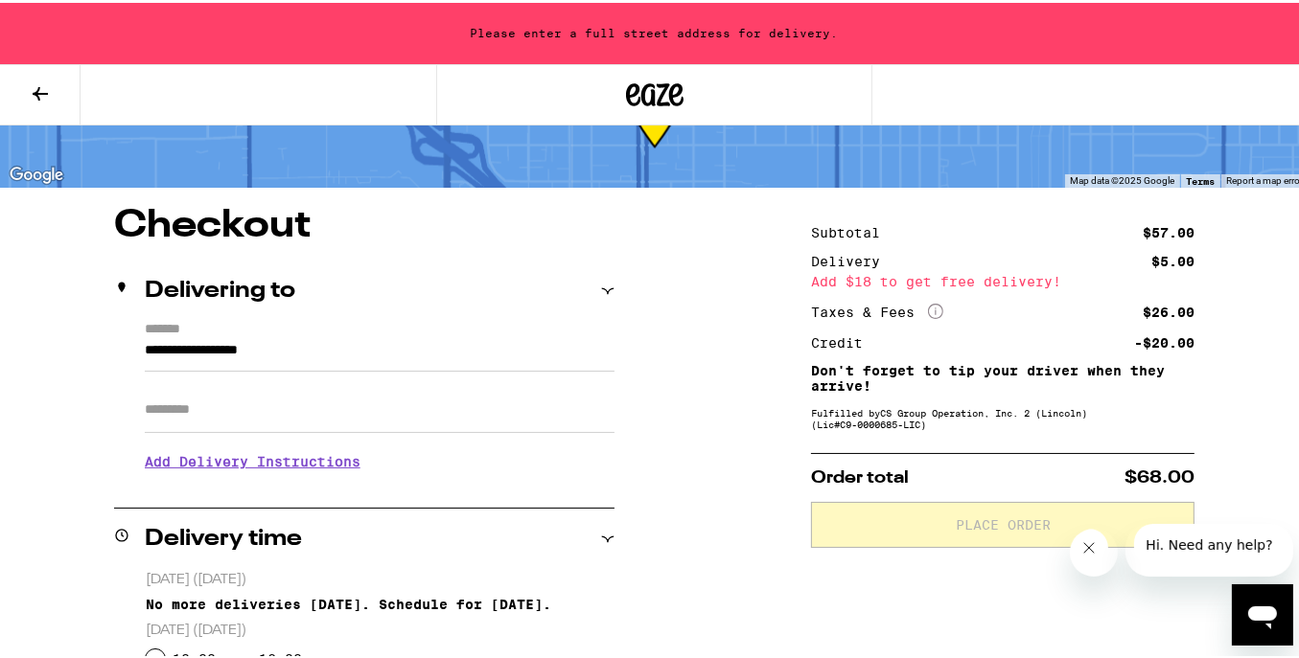
scroll to position [127, 0]
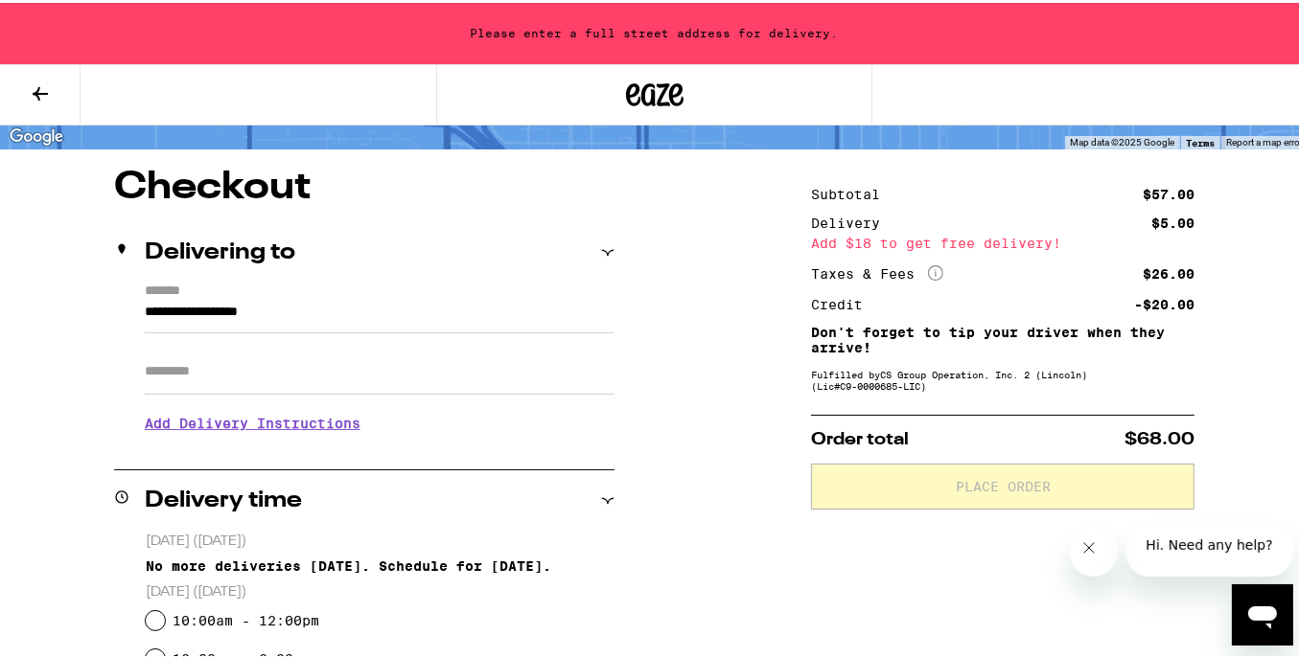
click at [375, 302] on input "**********" at bounding box center [380, 314] width 470 height 33
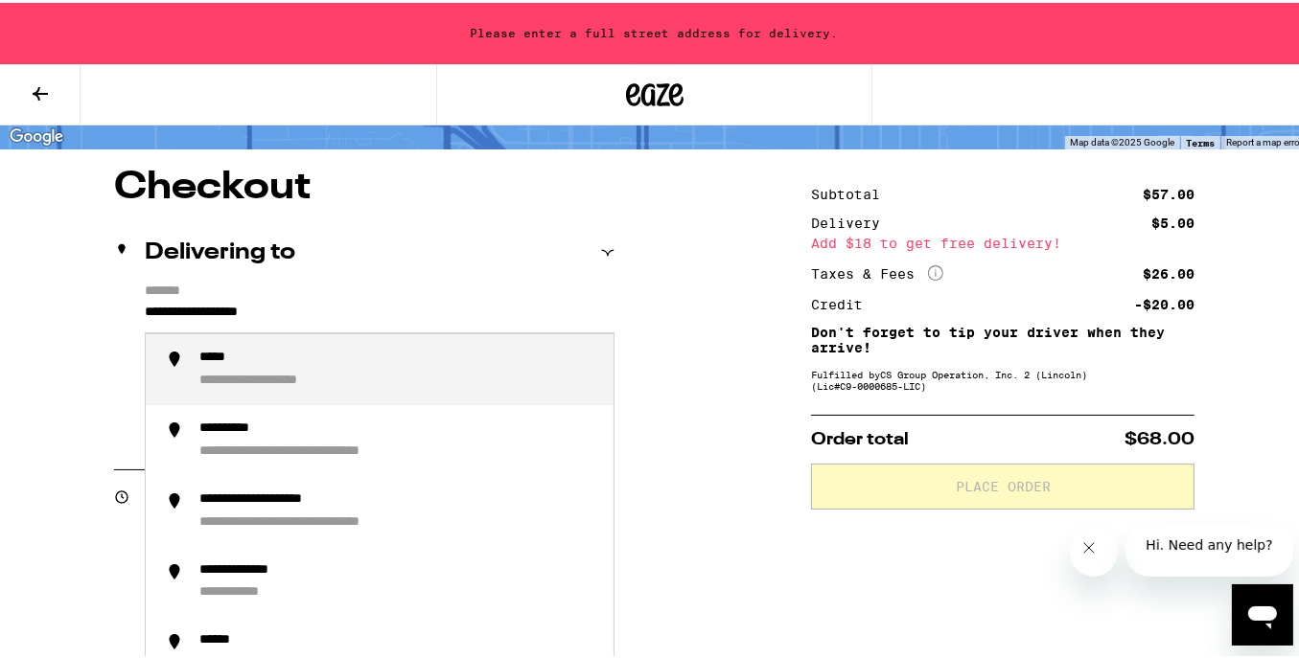
click at [375, 302] on input "**********" at bounding box center [380, 314] width 470 height 33
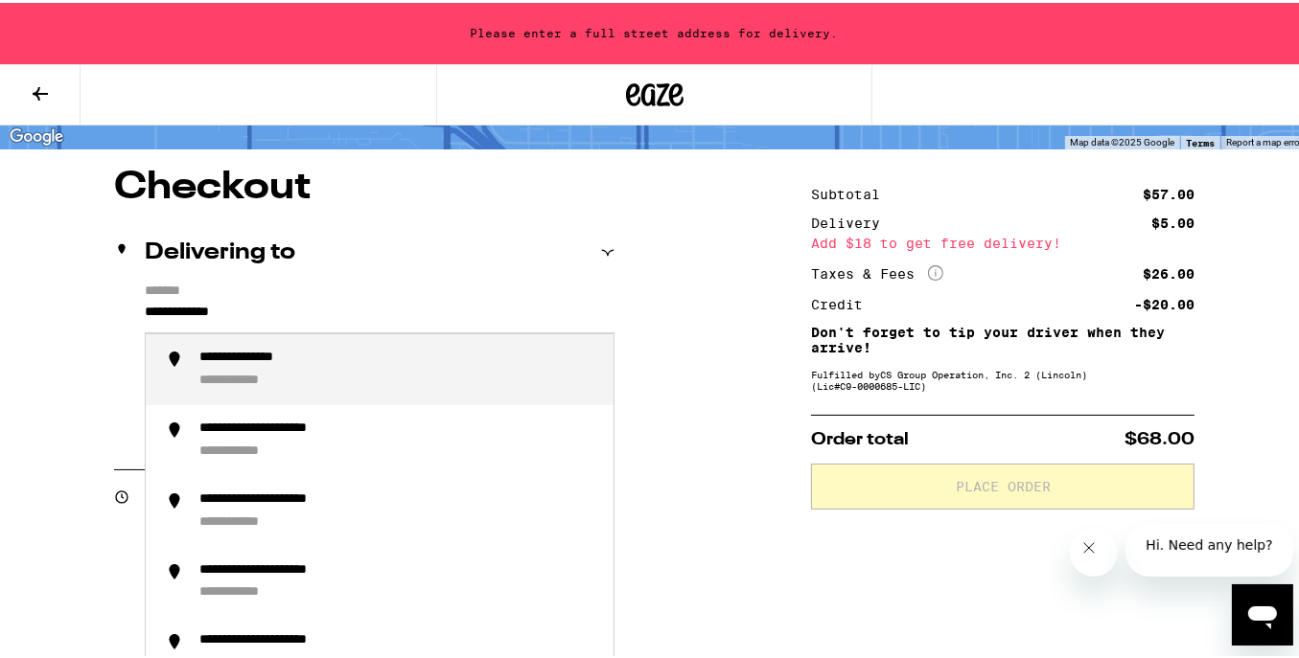
click at [357, 349] on div "**********" at bounding box center [398, 367] width 399 height 40
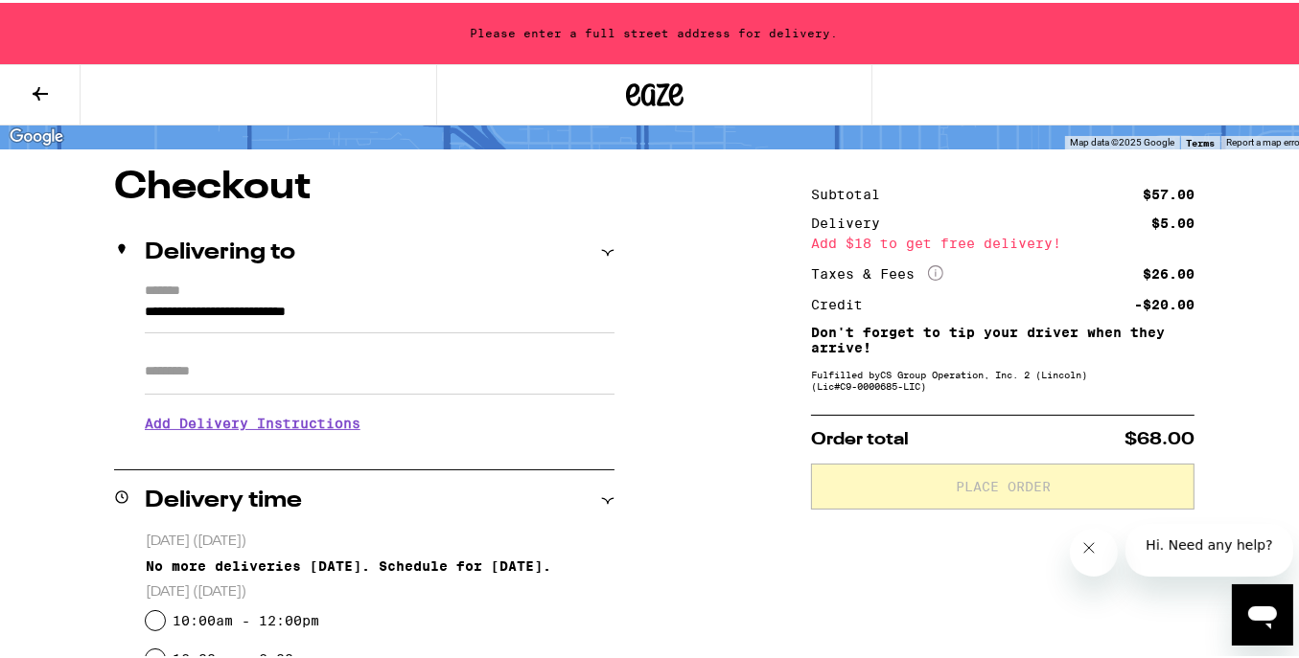
type input "**********"
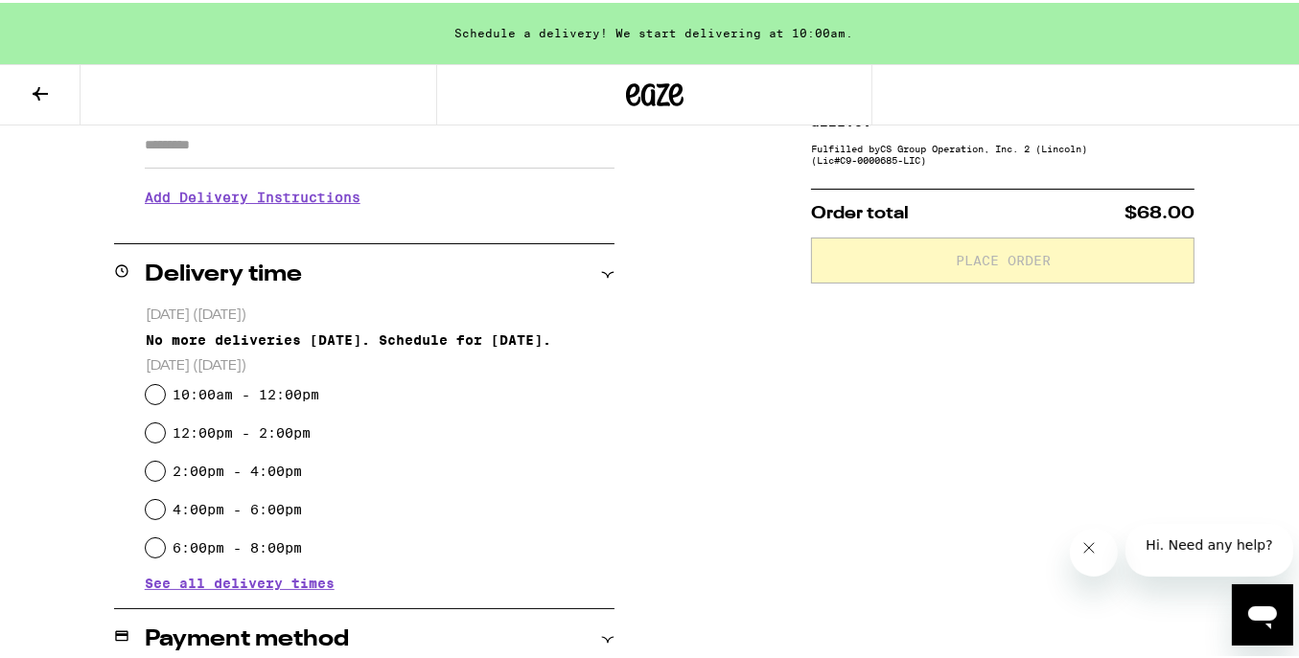
scroll to position [383, 0]
